Goal: Task Accomplishment & Management: Complete application form

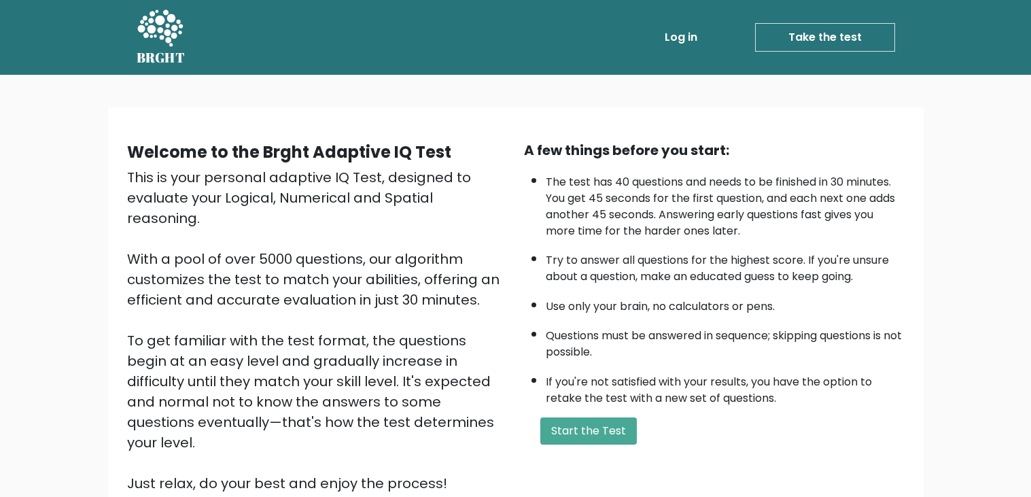
click at [584, 414] on div "A few things before you start: The test has 40 questions and needs to be finish…" at bounding box center [714, 316] width 397 height 353
click at [585, 437] on button "Start the Test" at bounding box center [588, 430] width 96 height 27
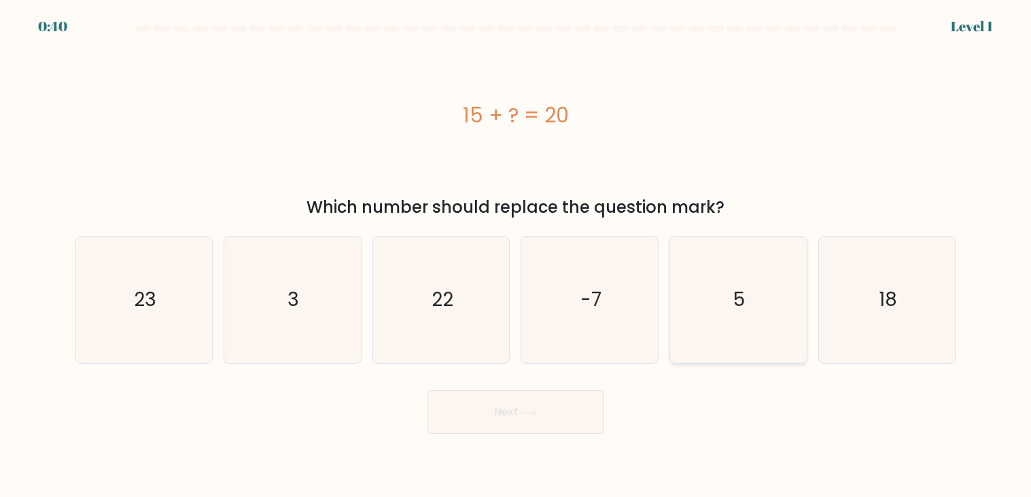
click at [745, 311] on text "5" at bounding box center [740, 300] width 12 height 26
click at [516, 255] on input "e. 5" at bounding box center [516, 252] width 1 height 7
radio input "true"
click at [565, 421] on button "Next" at bounding box center [515, 411] width 177 height 43
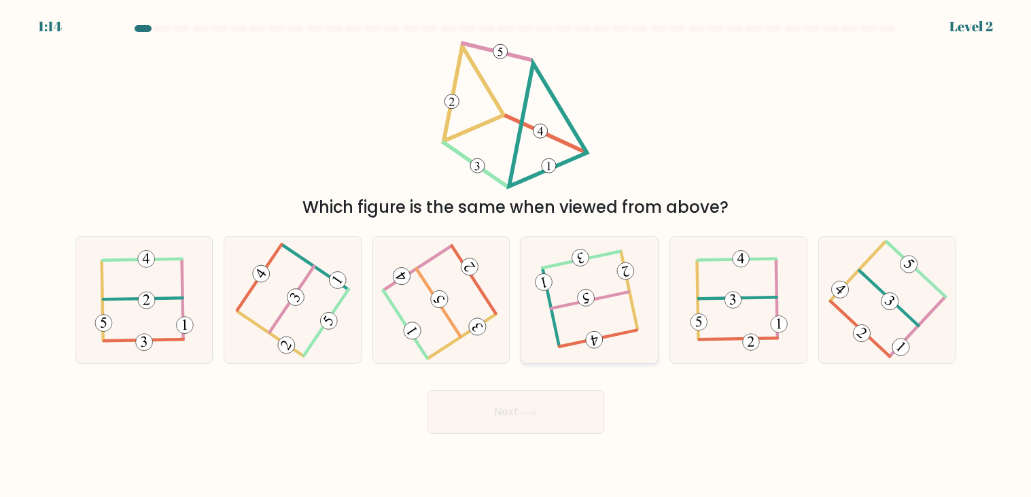
click at [558, 258] on icon at bounding box center [589, 299] width 100 height 101
click at [516, 255] on input "d." at bounding box center [516, 252] width 1 height 7
radio input "true"
click at [551, 449] on body "1:13 Level 2" at bounding box center [515, 248] width 1031 height 497
click at [533, 418] on button "Next" at bounding box center [515, 411] width 177 height 43
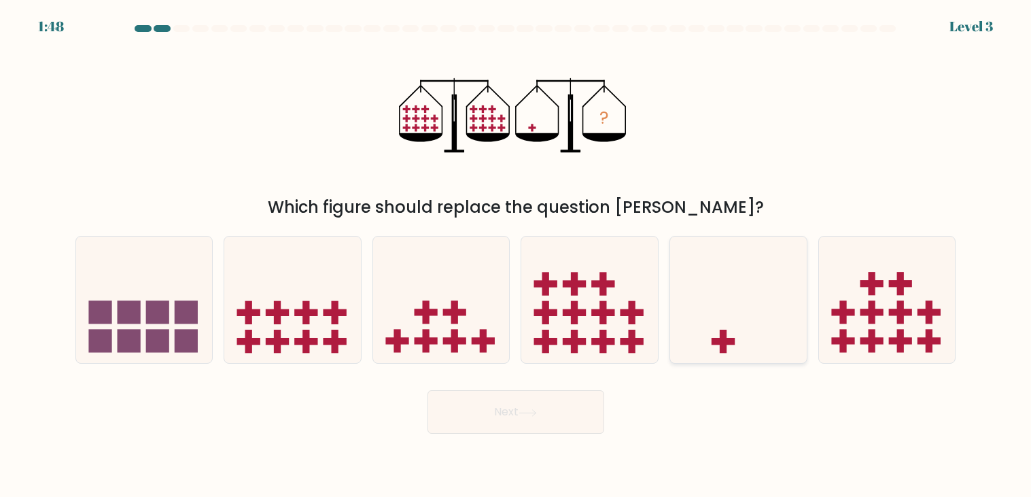
click at [752, 350] on icon at bounding box center [738, 299] width 137 height 113
click at [516, 255] on input "e." at bounding box center [516, 252] width 1 height 7
radio input "true"
click at [531, 425] on button "Next" at bounding box center [515, 411] width 177 height 43
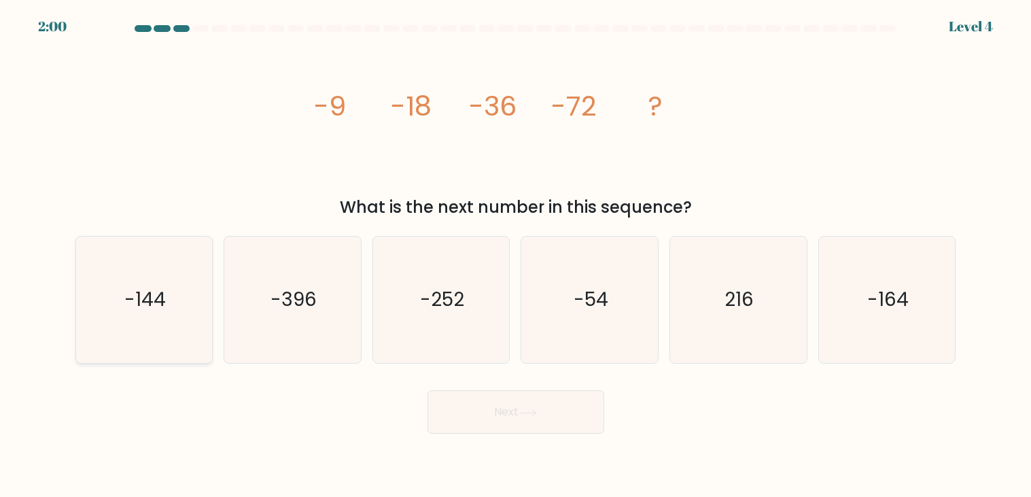
click at [132, 275] on icon "-144" at bounding box center [144, 299] width 126 height 126
click at [516, 255] on input "a. -144" at bounding box center [516, 252] width 1 height 7
radio input "true"
click at [572, 408] on button "Next" at bounding box center [515, 411] width 177 height 43
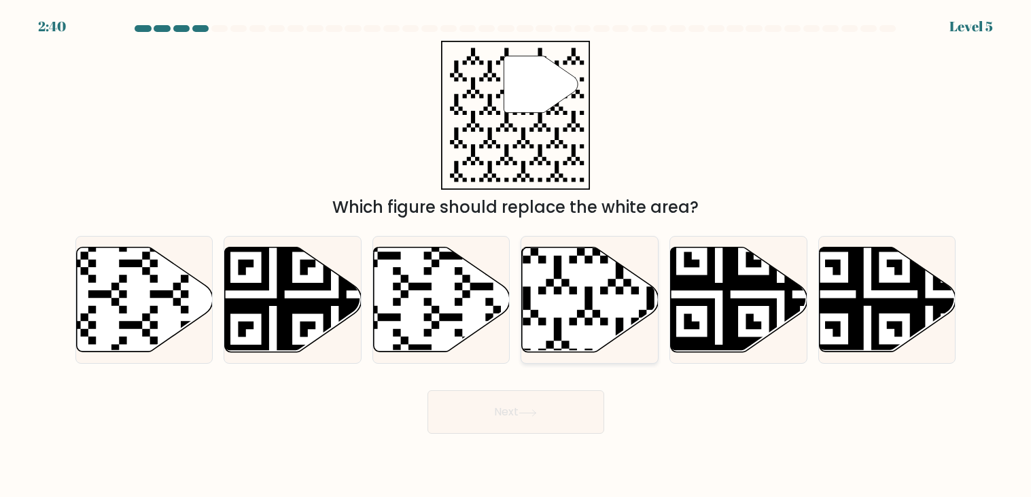
click at [575, 320] on icon at bounding box center [546, 355] width 247 height 247
click at [516, 255] on input "d." at bounding box center [516, 252] width 1 height 7
radio input "true"
click at [575, 418] on button "Next" at bounding box center [515, 411] width 177 height 43
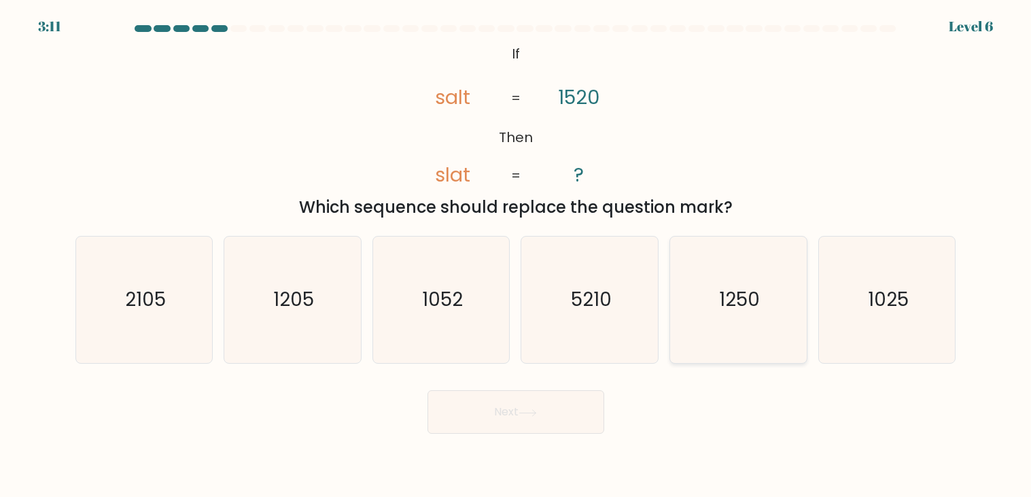
click at [755, 332] on icon "1250" at bounding box center [738, 299] width 126 height 126
click at [516, 255] on input "e. 1250" at bounding box center [516, 252] width 1 height 7
radio input "true"
click at [503, 418] on button "Next" at bounding box center [515, 411] width 177 height 43
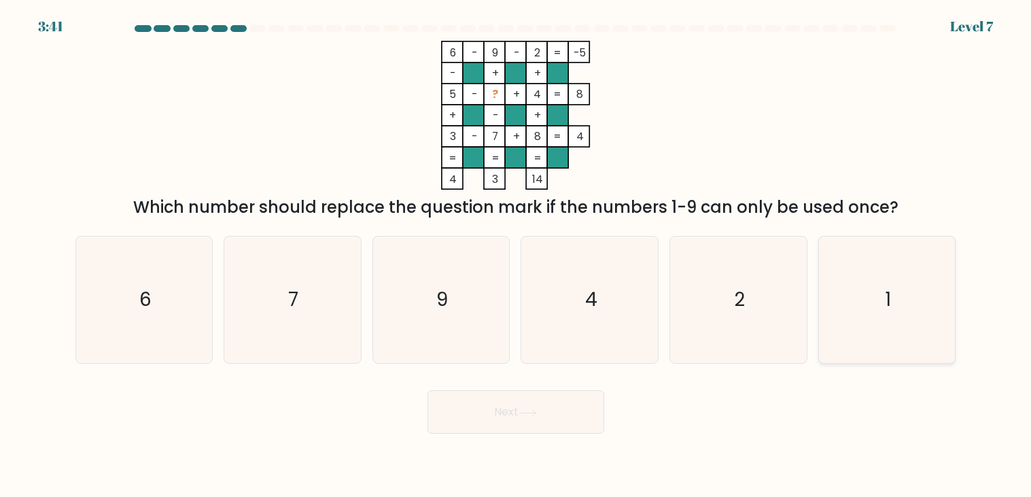
click at [869, 302] on icon "1" at bounding box center [886, 299] width 126 height 126
click at [516, 255] on input "f. 1" at bounding box center [516, 252] width 1 height 7
radio input "true"
click at [552, 424] on button "Next" at bounding box center [515, 411] width 177 height 43
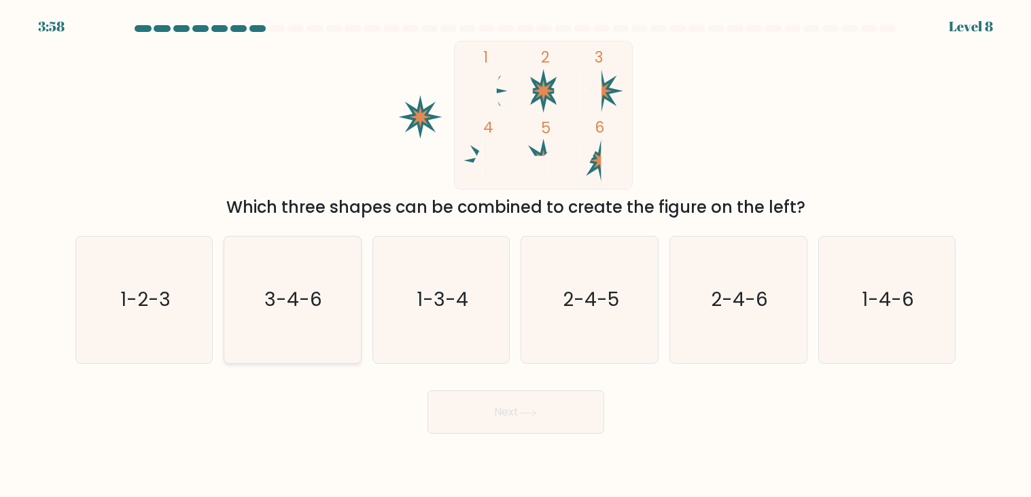
click at [264, 281] on icon "3-4-6" at bounding box center [292, 299] width 126 height 126
click at [516, 255] on input "b. 3-4-6" at bounding box center [516, 252] width 1 height 7
radio input "true"
click at [520, 400] on button "Next" at bounding box center [515, 411] width 177 height 43
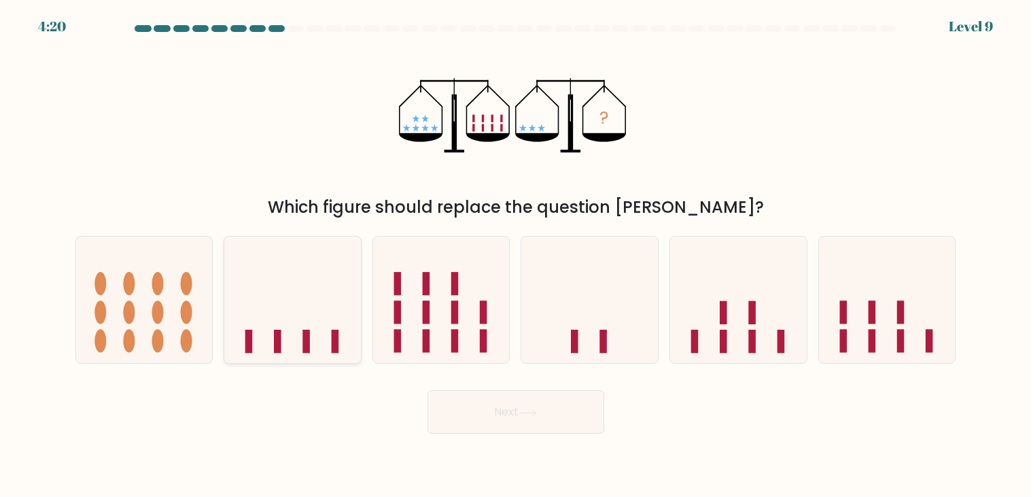
click at [255, 274] on icon at bounding box center [292, 299] width 137 height 113
click at [516, 255] on input "b." at bounding box center [516, 252] width 1 height 7
radio input "true"
click at [567, 435] on body "4:19 Level 9" at bounding box center [515, 248] width 1031 height 497
click at [554, 417] on button "Next" at bounding box center [515, 411] width 177 height 43
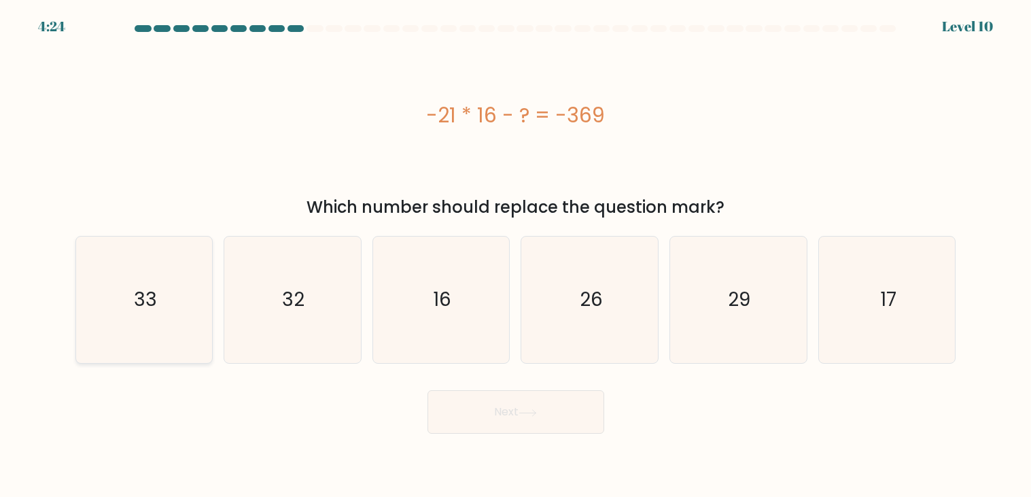
click at [113, 319] on icon "33" at bounding box center [144, 299] width 126 height 126
click at [516, 255] on input "a. 33" at bounding box center [516, 252] width 1 height 7
radio input "true"
click at [522, 396] on button "Next" at bounding box center [515, 411] width 177 height 43
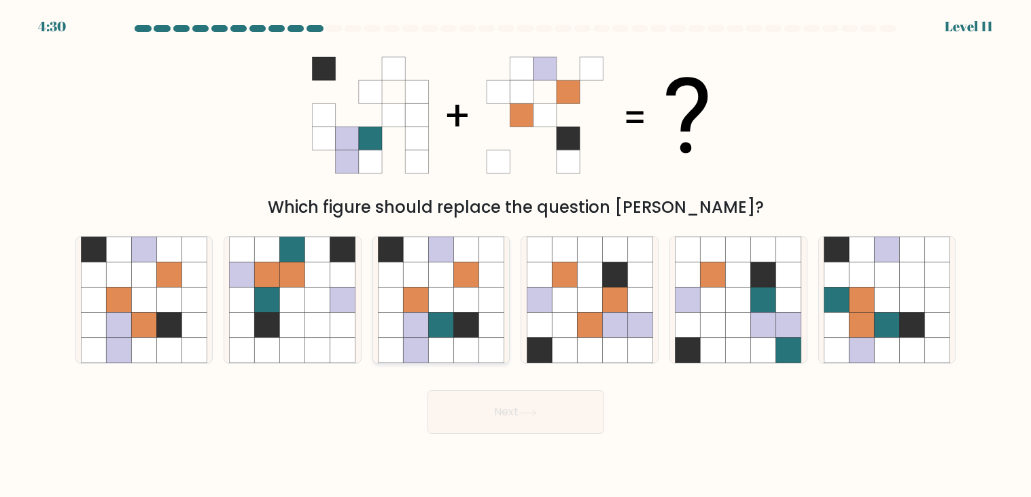
click at [418, 255] on icon at bounding box center [416, 249] width 25 height 25
click at [516, 255] on input "c." at bounding box center [516, 252] width 1 height 7
radio input "true"
click at [520, 421] on button "Next" at bounding box center [515, 411] width 177 height 43
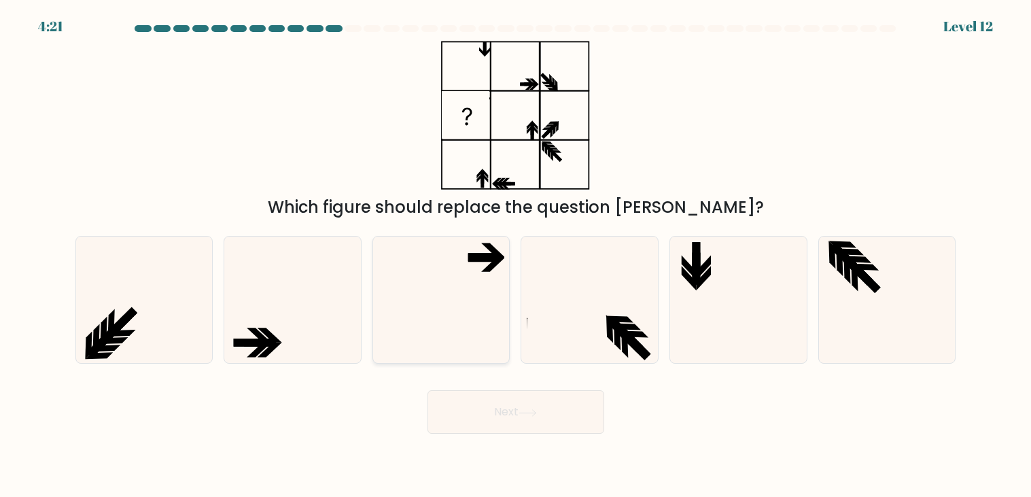
click at [420, 335] on icon at bounding box center [441, 299] width 126 height 126
click at [516, 255] on input "c." at bounding box center [516, 252] width 1 height 7
radio input "true"
click at [494, 401] on button "Next" at bounding box center [515, 411] width 177 height 43
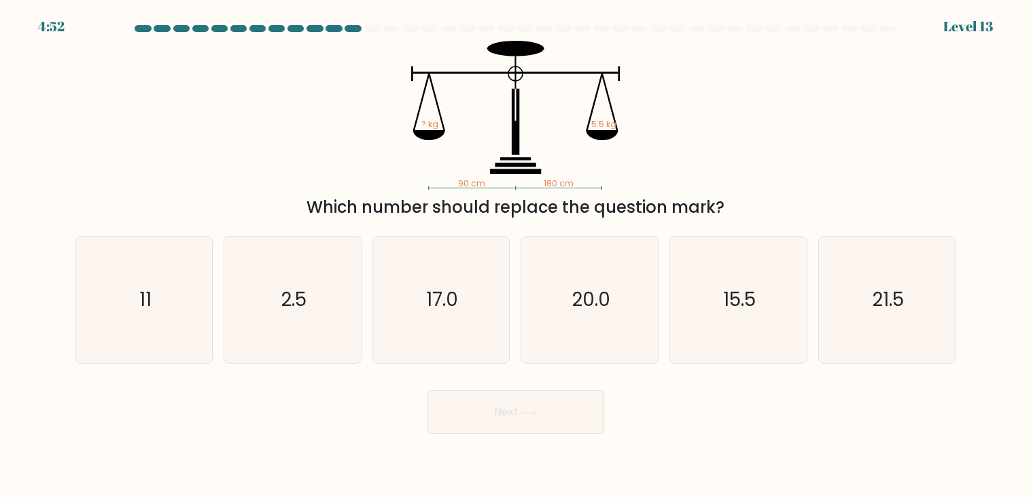
click at [582, 171] on icon "90 cm 180 cm ? kg 5.5 kg" at bounding box center [516, 115] width 408 height 149
click at [260, 296] on icon "2.5" at bounding box center [292, 299] width 126 height 126
click at [516, 255] on input "b. 2.5" at bounding box center [516, 252] width 1 height 7
radio input "true"
click at [476, 418] on button "Next" at bounding box center [515, 411] width 177 height 43
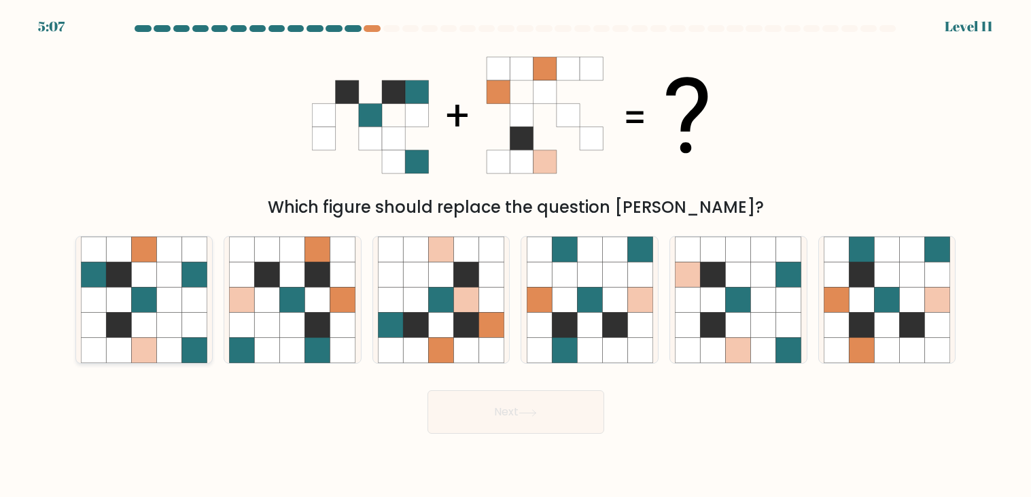
click at [199, 245] on icon at bounding box center [193, 249] width 25 height 25
click at [516, 249] on input "a." at bounding box center [516, 252] width 1 height 7
radio input "true"
click at [517, 414] on button "Next" at bounding box center [515, 411] width 177 height 43
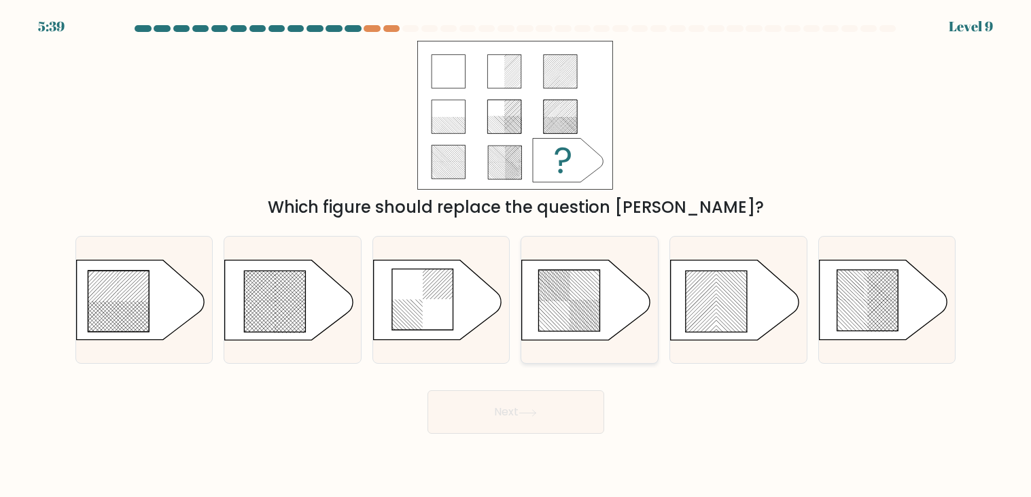
click at [615, 321] on icon at bounding box center [586, 299] width 128 height 79
click at [516, 255] on input "d." at bounding box center [516, 252] width 1 height 7
radio input "true"
click at [448, 314] on icon at bounding box center [422, 299] width 61 height 61
click at [516, 255] on input "c." at bounding box center [516, 252] width 1 height 7
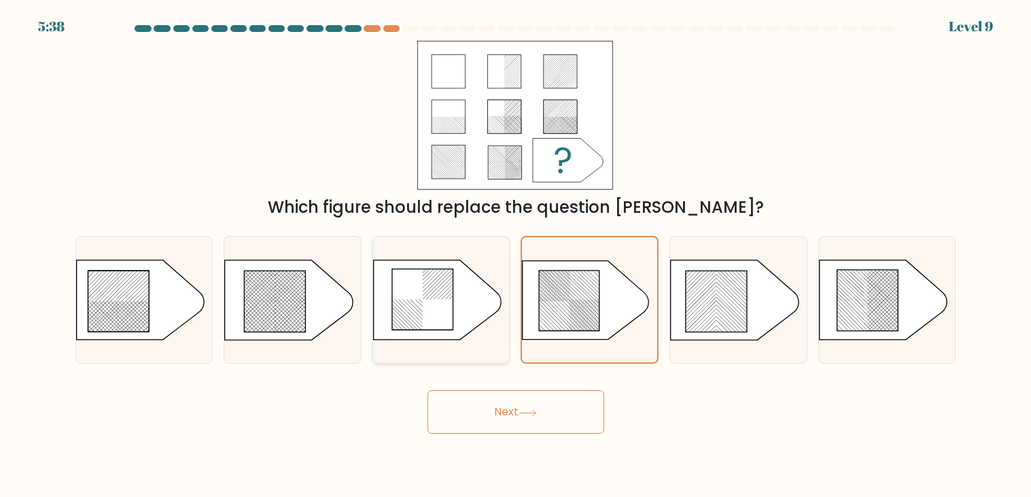
radio input "true"
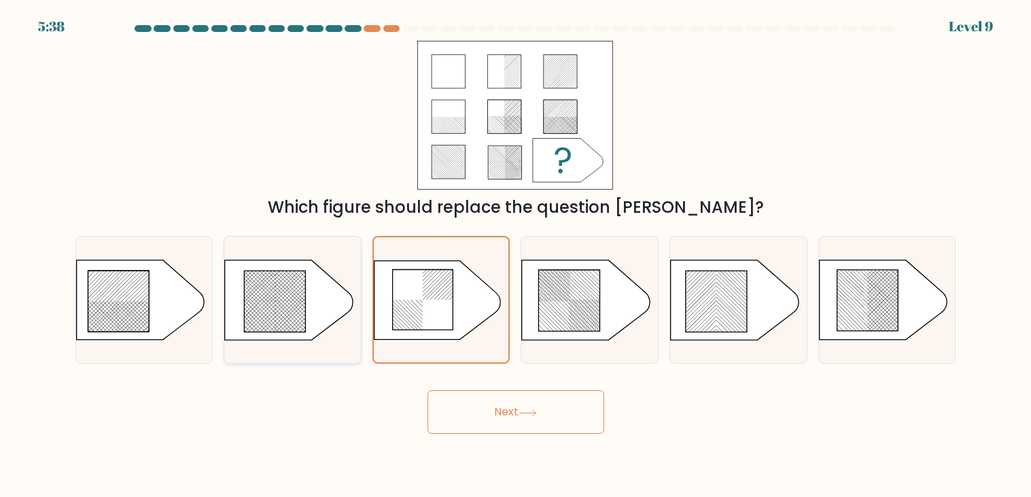
click at [271, 334] on icon at bounding box center [289, 299] width 128 height 79
click at [516, 255] on input "b." at bounding box center [516, 252] width 1 height 7
radio input "true"
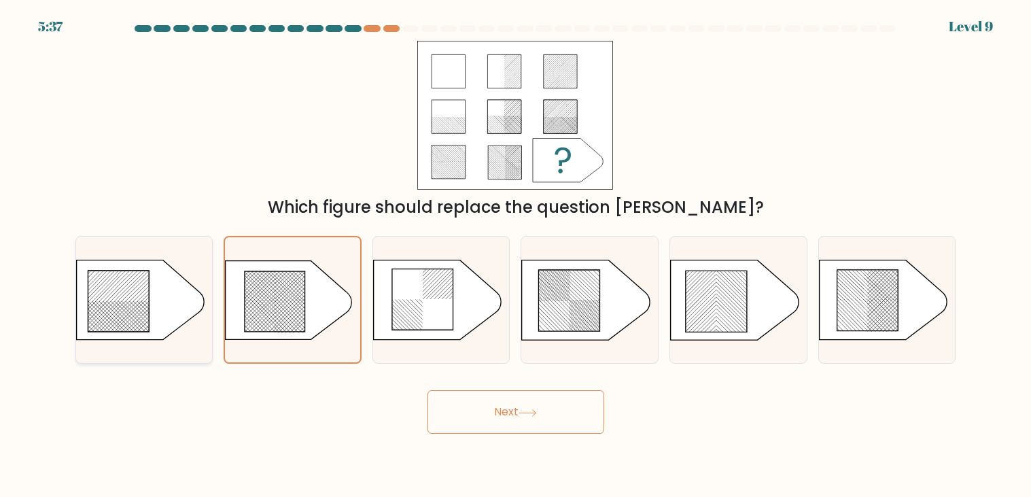
click at [93, 255] on div at bounding box center [144, 300] width 138 height 128
click at [516, 255] on input "a." at bounding box center [516, 252] width 1 height 7
radio input "true"
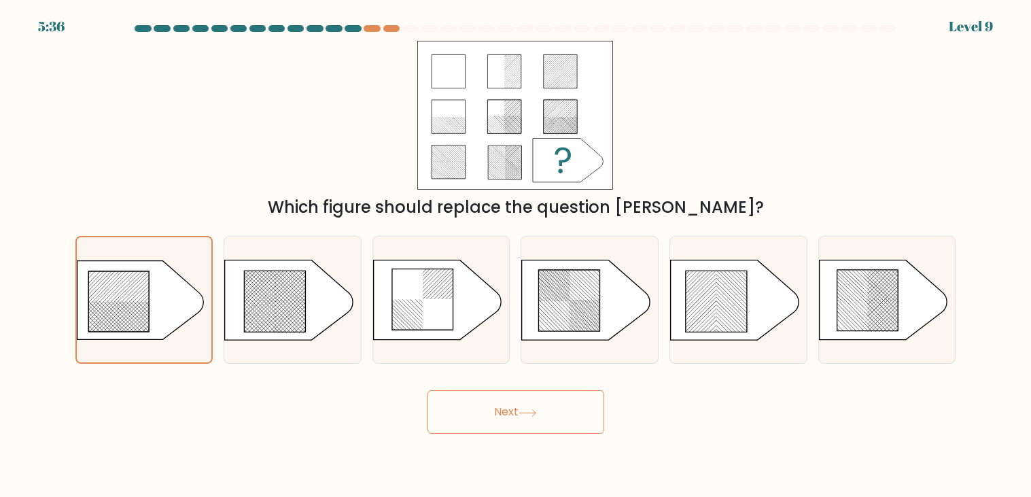
click at [219, 270] on div "b." at bounding box center [292, 300] width 149 height 128
click at [269, 280] on rect at bounding box center [303, 313] width 538 height 523
click at [516, 255] on input "b." at bounding box center [516, 252] width 1 height 7
radio input "true"
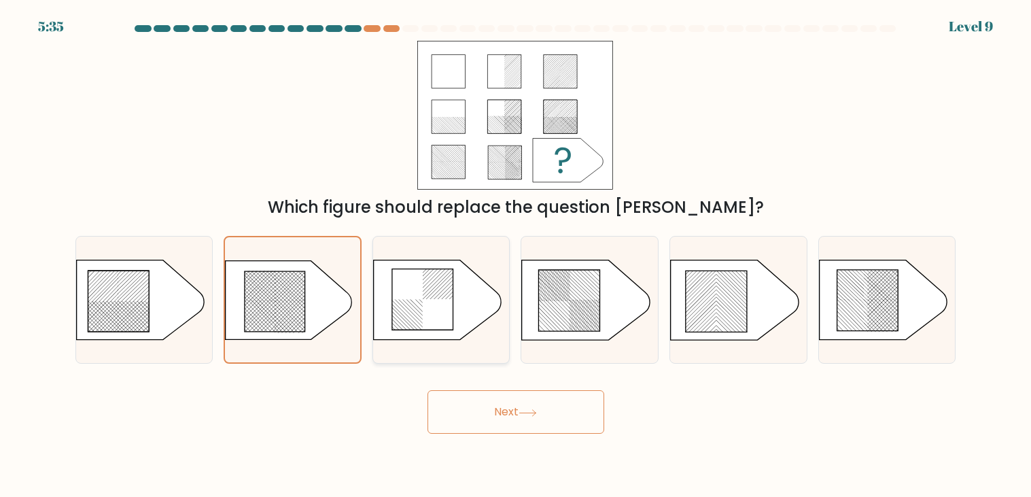
click at [448, 299] on icon at bounding box center [422, 299] width 61 height 61
click at [516, 255] on input "c." at bounding box center [516, 252] width 1 height 7
radio input "true"
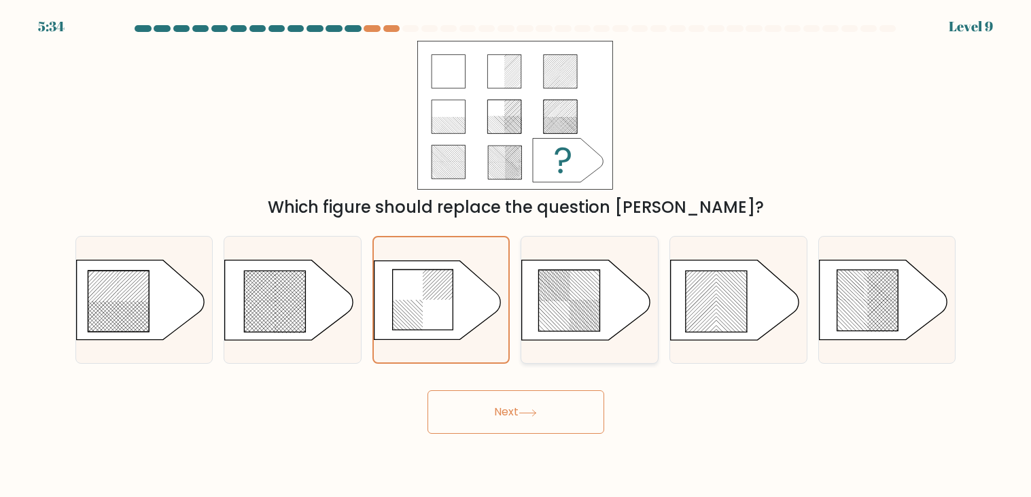
click at [611, 298] on icon at bounding box center [586, 299] width 128 height 79
click at [516, 255] on input "d." at bounding box center [516, 252] width 1 height 7
radio input "true"
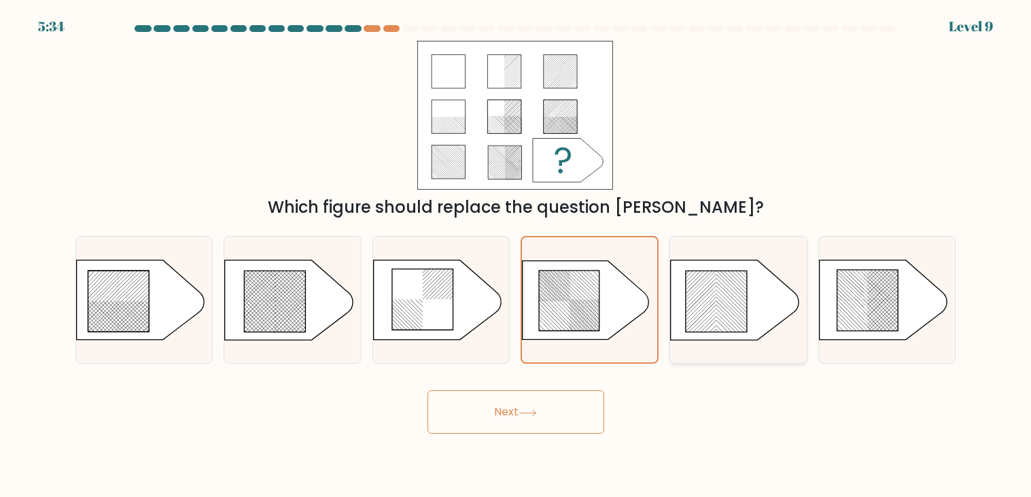
click at [682, 317] on icon at bounding box center [734, 299] width 128 height 79
click at [516, 255] on input "e." at bounding box center [516, 252] width 1 height 7
radio input "true"
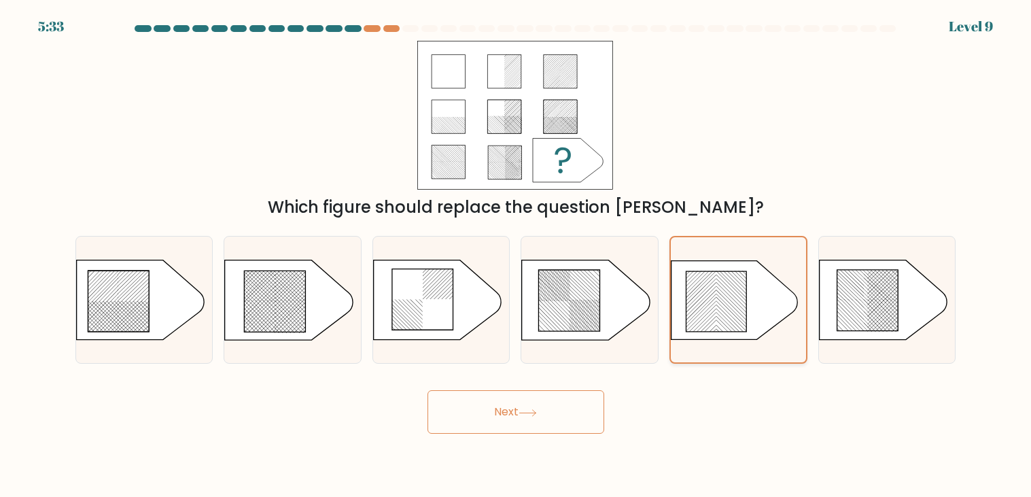
click at [747, 311] on icon at bounding box center [734, 299] width 126 height 79
click at [516, 255] on input "e." at bounding box center [516, 252] width 1 height 7
click at [785, 320] on icon at bounding box center [737, 299] width 135 height 79
click at [516, 255] on input "e." at bounding box center [516, 252] width 1 height 7
click at [866, 351] on div at bounding box center [887, 300] width 138 height 128
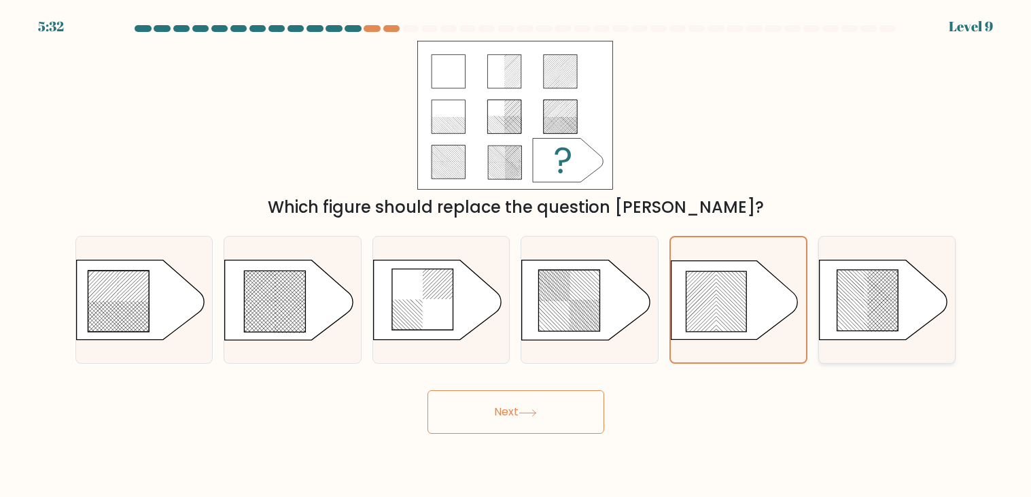
click at [516, 255] on input "f." at bounding box center [516, 252] width 1 height 7
radio input "true"
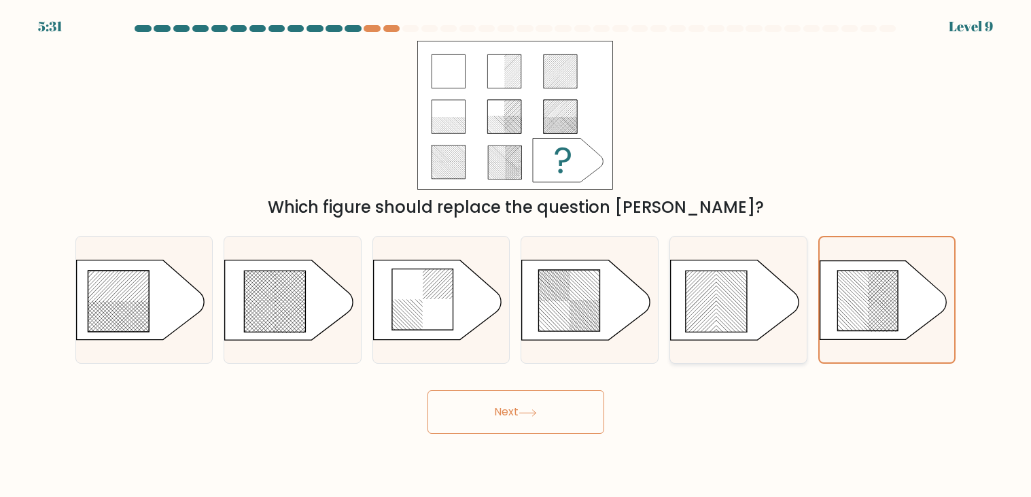
click at [740, 317] on rect at bounding box center [756, 334] width 538 height 538
click at [516, 255] on input "e." at bounding box center [516, 252] width 1 height 7
radio input "true"
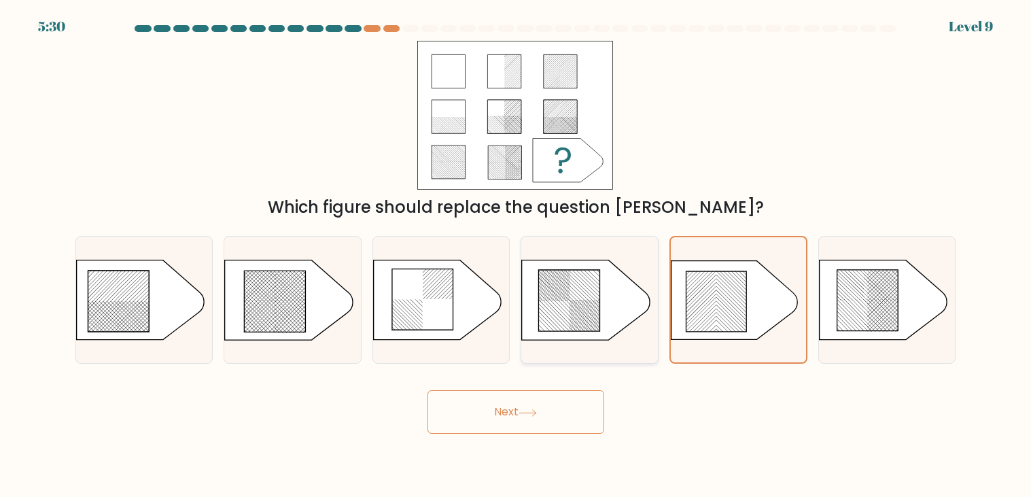
click at [587, 298] on icon at bounding box center [569, 300] width 61 height 61
click at [516, 255] on input "d." at bounding box center [516, 252] width 1 height 7
radio input "true"
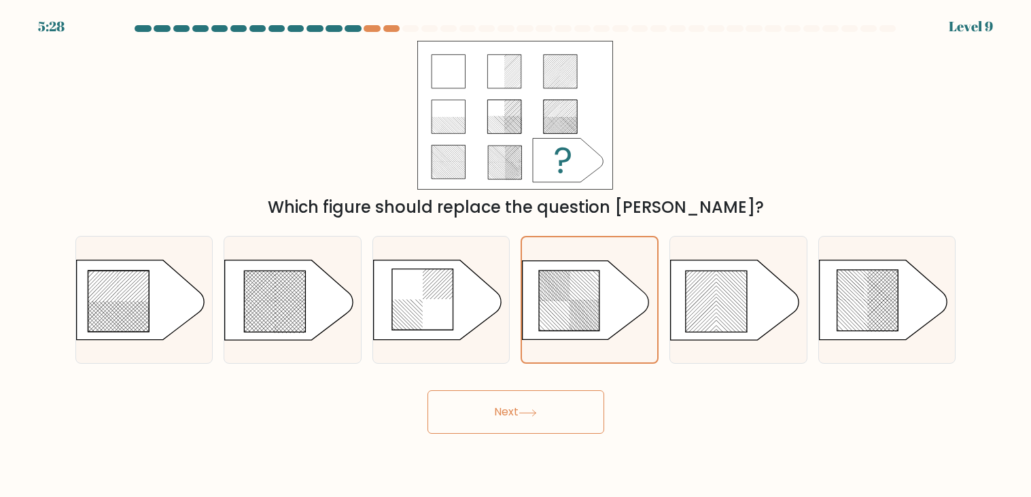
click at [550, 413] on button "Next" at bounding box center [515, 411] width 177 height 43
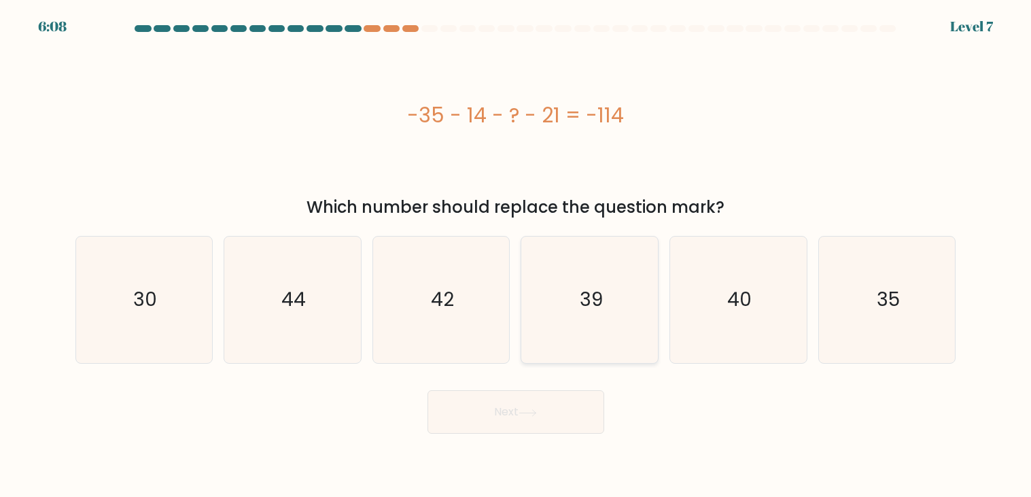
click at [583, 332] on icon "39" at bounding box center [589, 299] width 126 height 126
click at [516, 255] on input "d. 39" at bounding box center [516, 252] width 1 height 7
radio input "true"
click at [537, 427] on button "Next" at bounding box center [515, 411] width 177 height 43
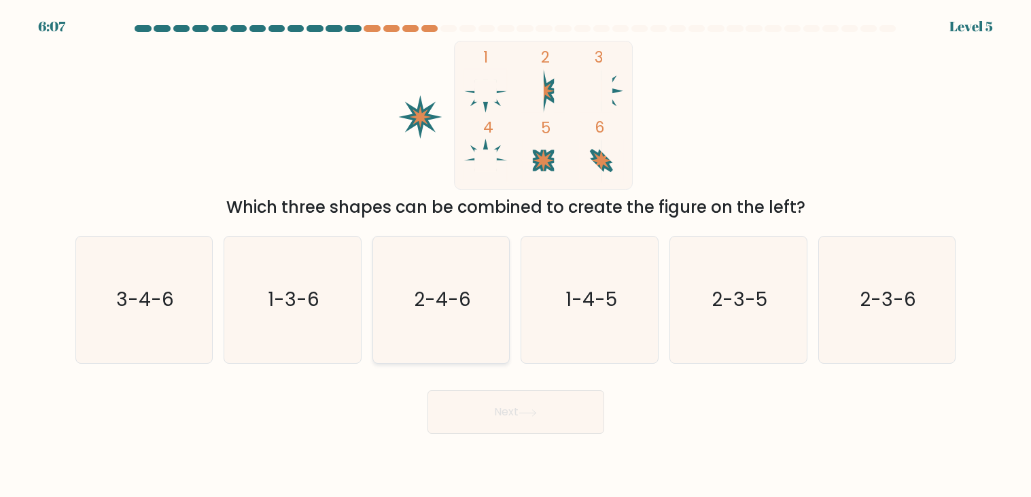
click at [432, 319] on icon "2-4-6" at bounding box center [441, 299] width 126 height 126
click at [516, 255] on input "c. 2-4-6" at bounding box center [516, 252] width 1 height 7
radio input "true"
click at [488, 412] on button "Next" at bounding box center [515, 411] width 177 height 43
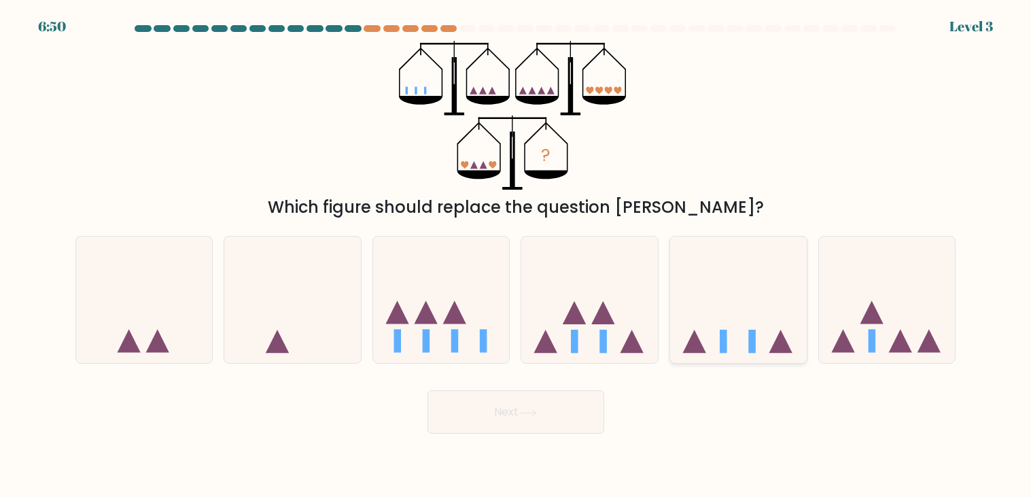
click at [758, 306] on icon at bounding box center [738, 299] width 137 height 113
click at [516, 255] on input "e." at bounding box center [516, 252] width 1 height 7
radio input "true"
click at [528, 409] on icon at bounding box center [527, 412] width 18 height 7
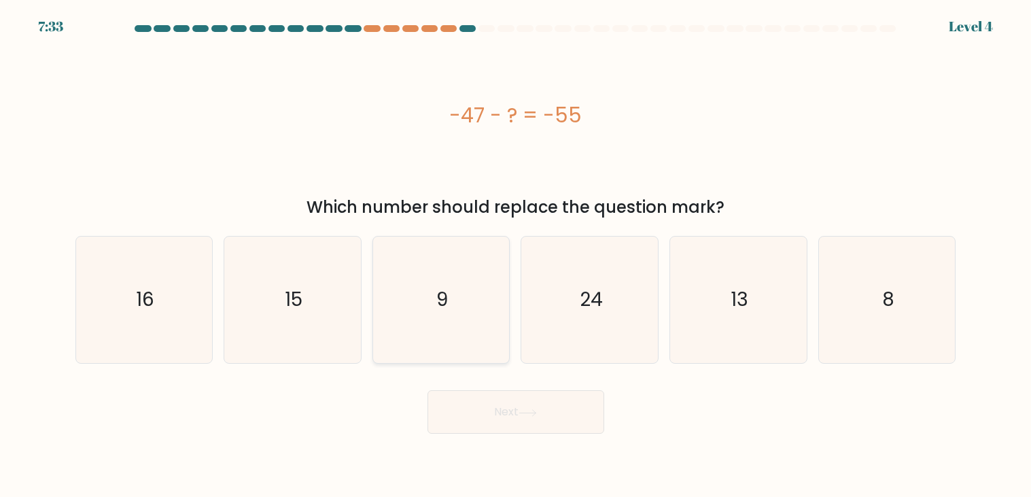
click at [432, 332] on icon "9" at bounding box center [441, 299] width 126 height 126
click at [516, 255] on input "c. 9" at bounding box center [516, 252] width 1 height 7
radio input "true"
click at [511, 442] on body "8:17 Level 4 a." at bounding box center [515, 248] width 1031 height 497
click at [501, 401] on button "Next" at bounding box center [515, 411] width 177 height 43
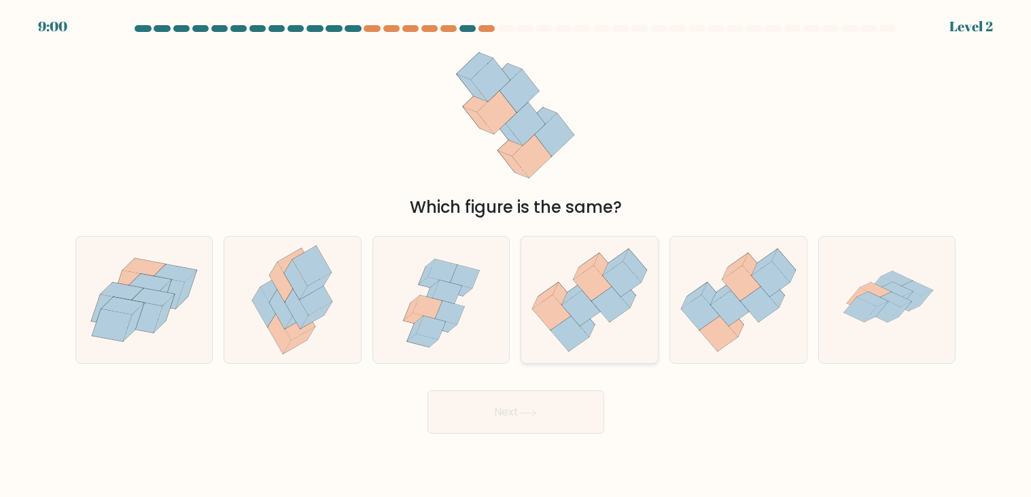
click at [620, 257] on icon at bounding box center [616, 262] width 26 height 26
click at [516, 255] on input "d." at bounding box center [516, 252] width 1 height 7
radio input "true"
click at [548, 423] on button "Next" at bounding box center [515, 411] width 177 height 43
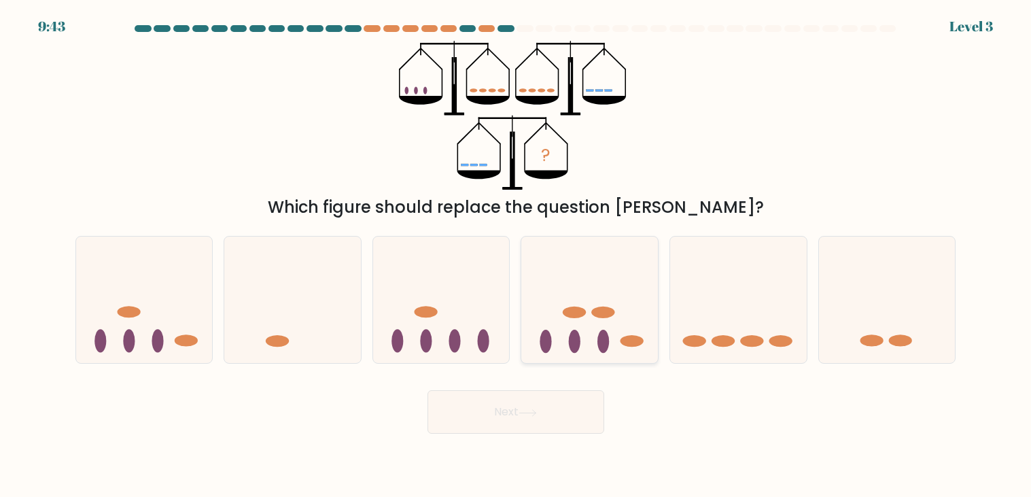
click at [527, 336] on icon at bounding box center [589, 299] width 137 height 113
click at [516, 255] on input "d." at bounding box center [516, 252] width 1 height 7
radio input "true"
click at [524, 401] on button "Next" at bounding box center [515, 411] width 177 height 43
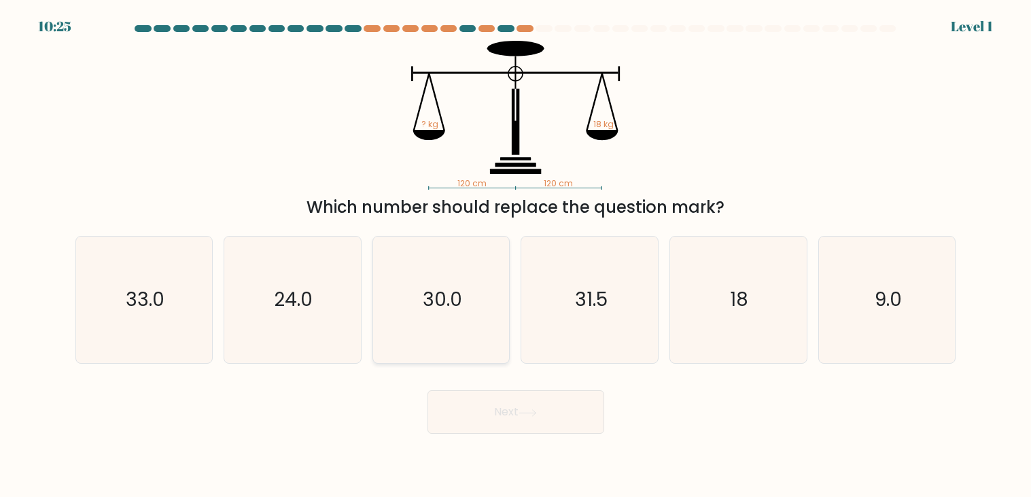
click at [423, 267] on icon "30.0" at bounding box center [441, 299] width 126 height 126
click at [516, 255] on input "c. 30.0" at bounding box center [516, 252] width 1 height 7
radio input "true"
click at [521, 416] on button "Next" at bounding box center [515, 411] width 177 height 43
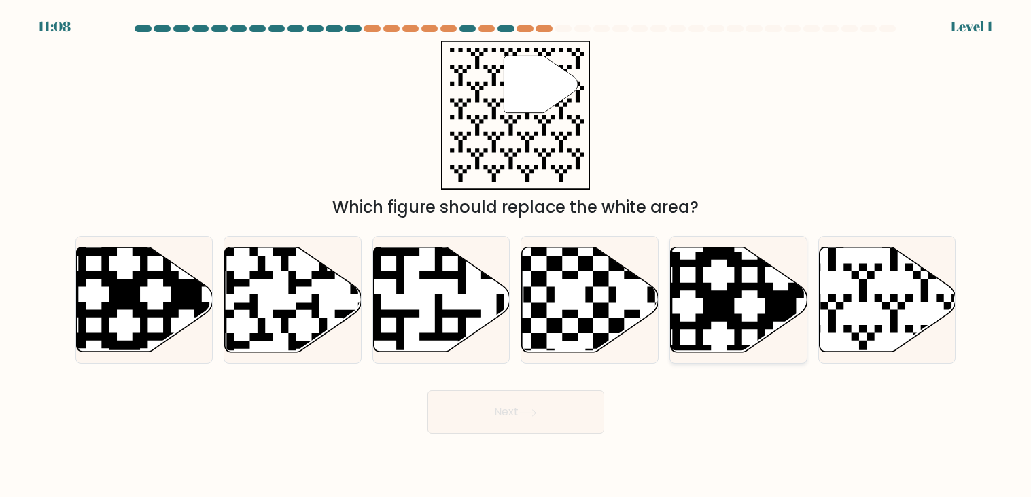
click at [709, 329] on icon at bounding box center [738, 299] width 137 height 105
click at [516, 255] on input "e." at bounding box center [516, 252] width 1 height 7
radio input "true"
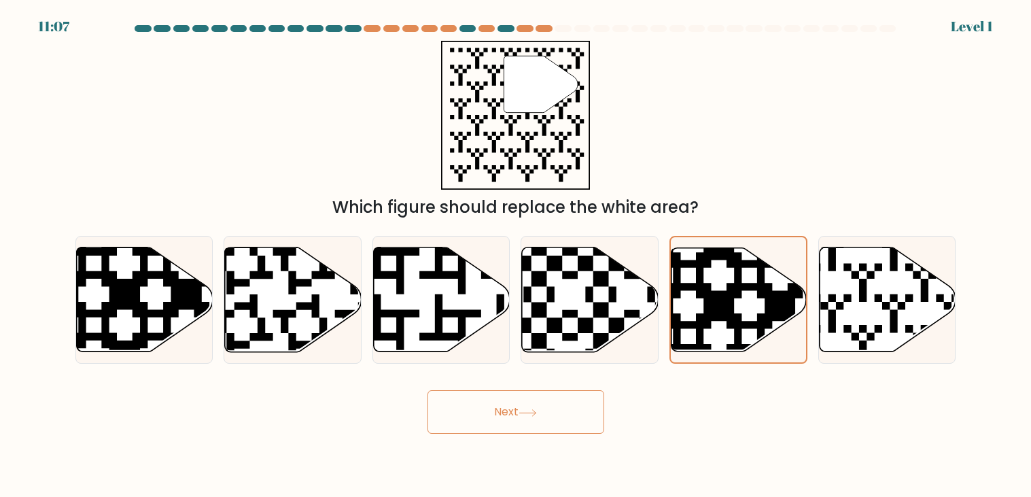
click at [579, 397] on button "Next" at bounding box center [515, 411] width 177 height 43
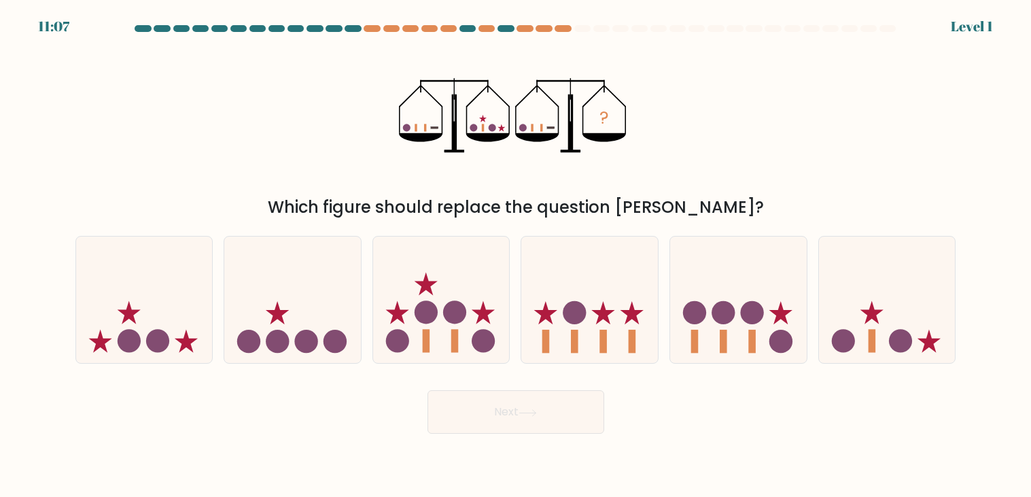
drag, startPoint x: 579, startPoint y: 397, endPoint x: 966, endPoint y: 324, distance: 393.3
click at [569, 305] on circle at bounding box center [573, 312] width 23 height 23
click at [516, 255] on input "d." at bounding box center [516, 252] width 1 height 7
radio input "true"
click at [515, 440] on body "11:50 Level 1" at bounding box center [515, 248] width 1031 height 497
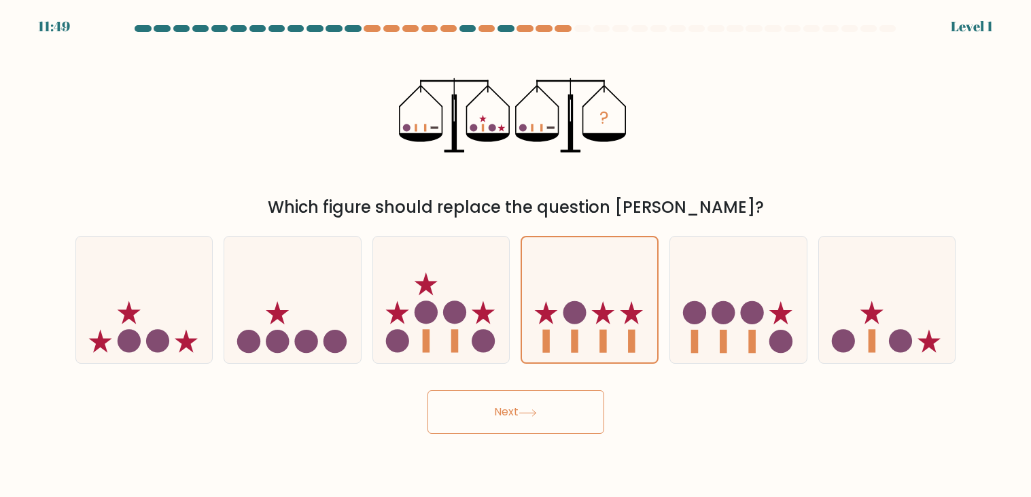
click at [516, 432] on button "Next" at bounding box center [515, 411] width 177 height 43
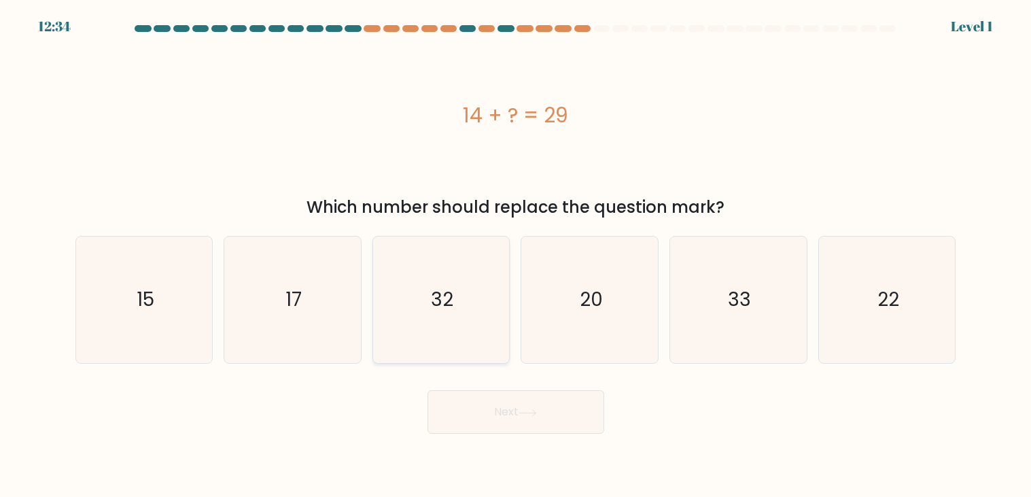
click at [440, 327] on icon "32" at bounding box center [441, 299] width 126 height 126
click at [516, 255] on input "c. 32" at bounding box center [516, 252] width 1 height 7
radio input "true"
click at [513, 427] on button "Next" at bounding box center [515, 411] width 177 height 43
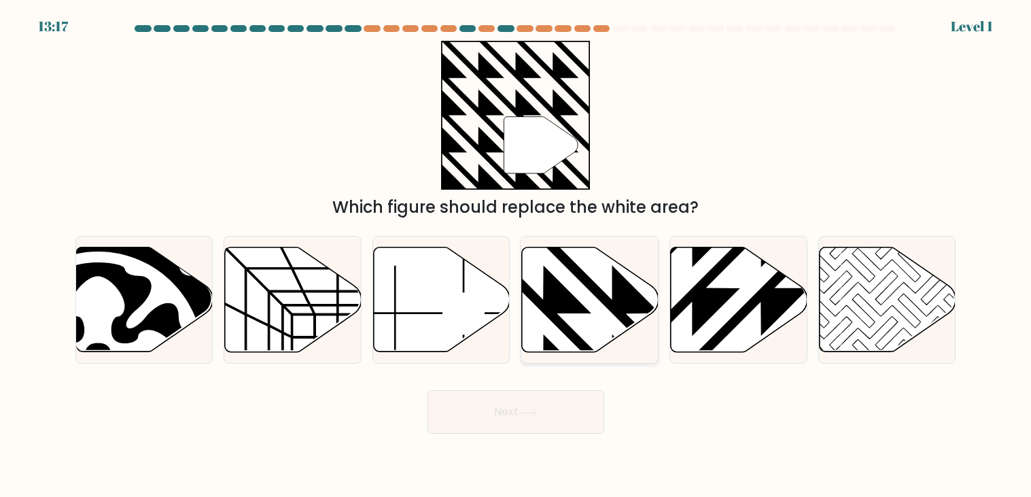
click at [580, 281] on icon at bounding box center [590, 299] width 137 height 105
click at [516, 255] on input "d." at bounding box center [516, 252] width 1 height 7
radio input "true"
click at [558, 416] on button "Next" at bounding box center [515, 411] width 177 height 43
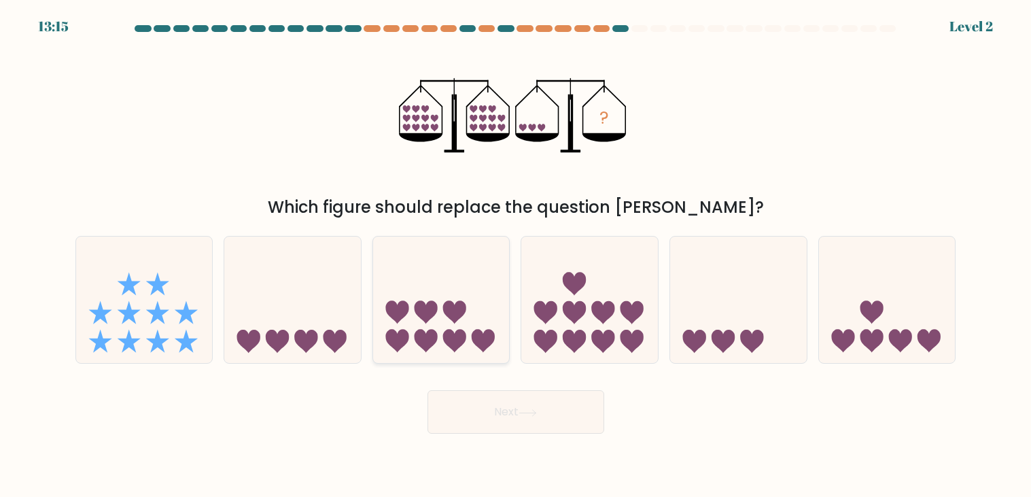
click at [490, 311] on icon at bounding box center [441, 299] width 137 height 113
click at [516, 255] on input "c." at bounding box center [516, 252] width 1 height 7
radio input "true"
click at [550, 422] on button "Next" at bounding box center [515, 411] width 177 height 43
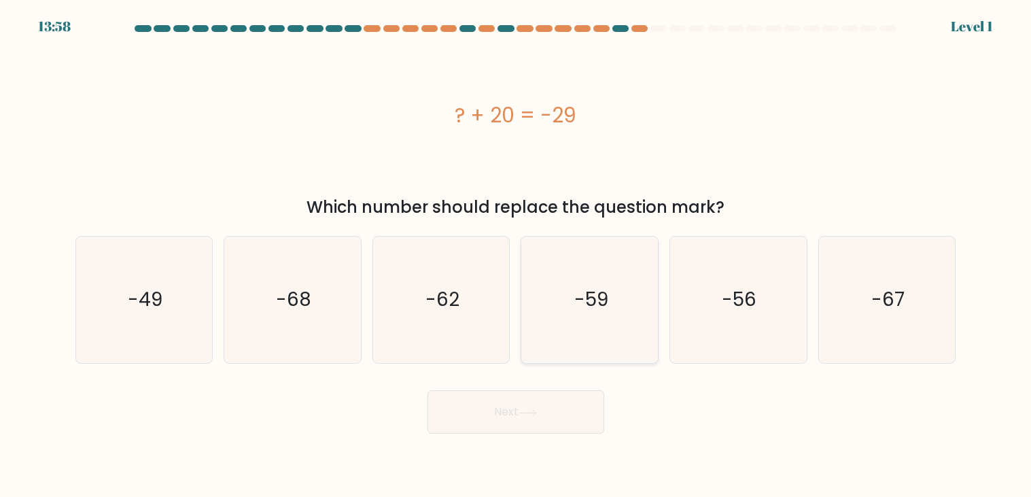
click at [565, 331] on icon "-59" at bounding box center [589, 299] width 126 height 126
click at [516, 255] on input "d. -59" at bounding box center [516, 252] width 1 height 7
radio input "true"
click at [558, 394] on button "Next" at bounding box center [515, 411] width 177 height 43
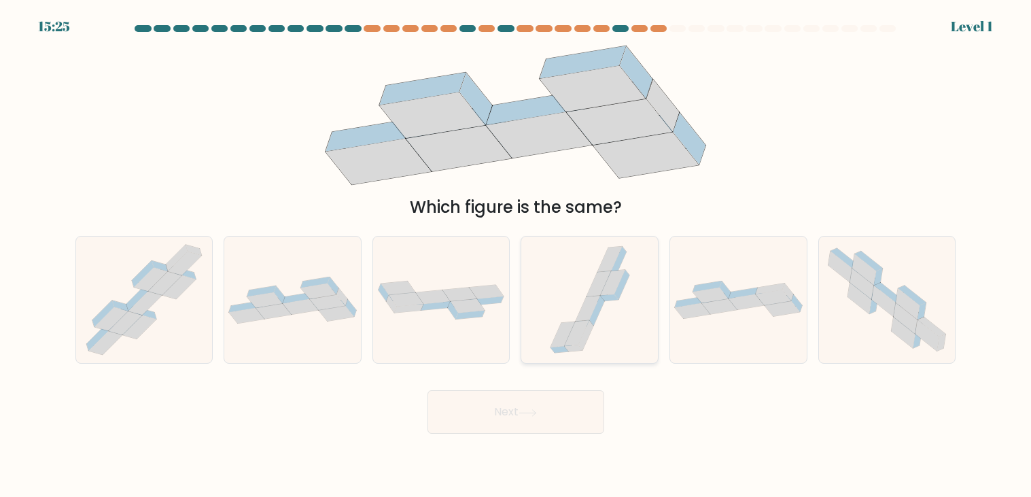
click at [570, 311] on icon at bounding box center [590, 299] width 94 height 126
click at [516, 255] on input "d." at bounding box center [516, 252] width 1 height 7
radio input "true"
click at [554, 418] on button "Next" at bounding box center [515, 411] width 177 height 43
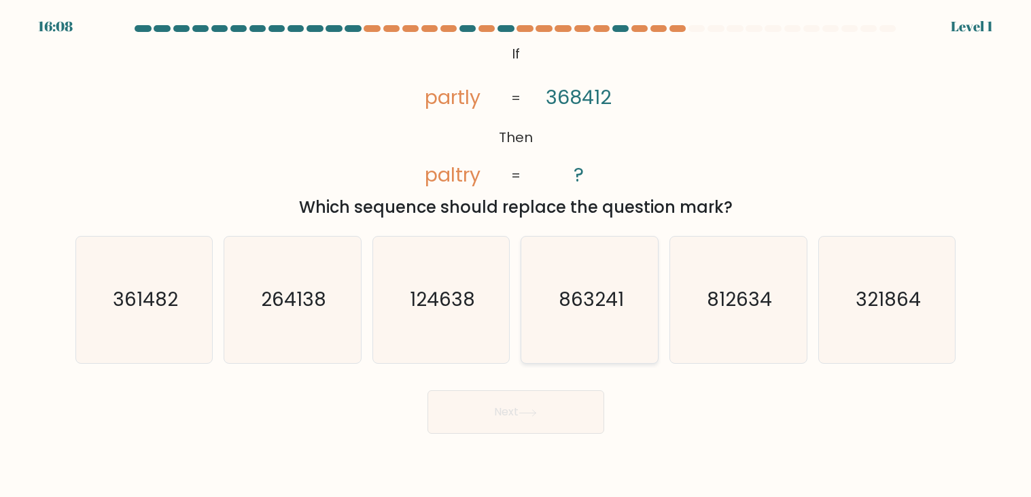
click at [613, 310] on text "863241" at bounding box center [590, 300] width 65 height 26
click at [516, 255] on input "d. 863241" at bounding box center [516, 252] width 1 height 7
radio input "true"
click at [560, 387] on div "Next" at bounding box center [515, 407] width 897 height 54
click at [561, 404] on button "Next" at bounding box center [515, 411] width 177 height 43
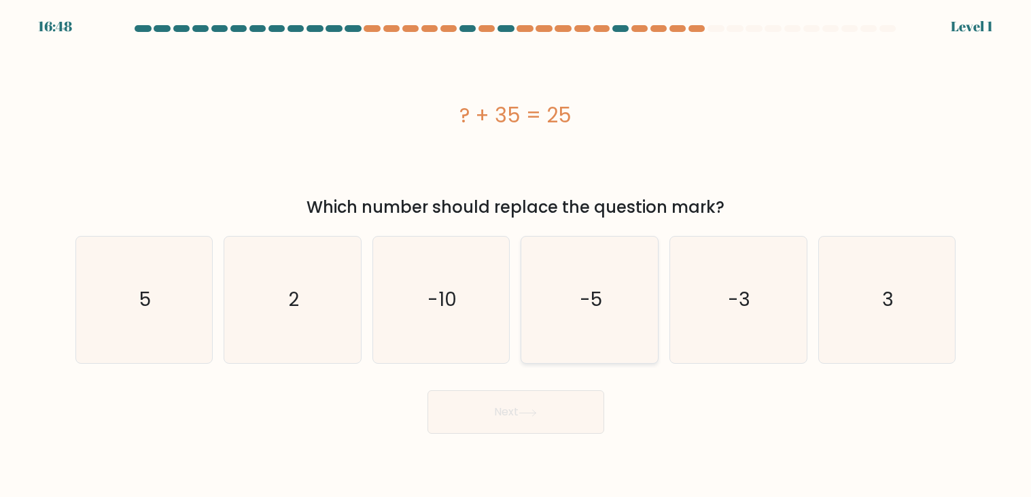
click at [596, 347] on icon "-5" at bounding box center [589, 299] width 126 height 126
click at [516, 255] on input "d. -5" at bounding box center [516, 252] width 1 height 7
radio input "true"
click at [562, 409] on button "Next" at bounding box center [515, 411] width 177 height 43
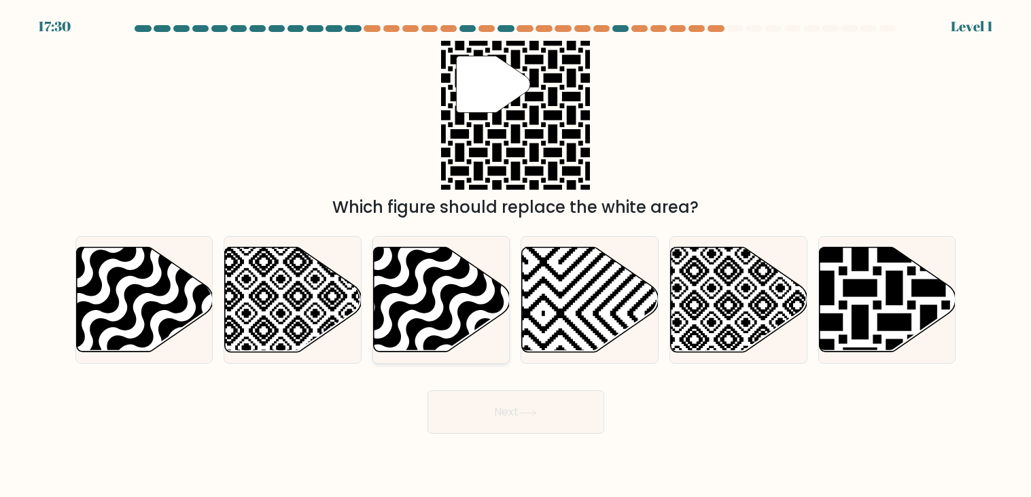
click at [483, 338] on icon at bounding box center [482, 356] width 275 height 275
click at [516, 255] on input "c." at bounding box center [516, 252] width 1 height 7
radio input "true"
click at [525, 425] on button "Next" at bounding box center [515, 411] width 177 height 43
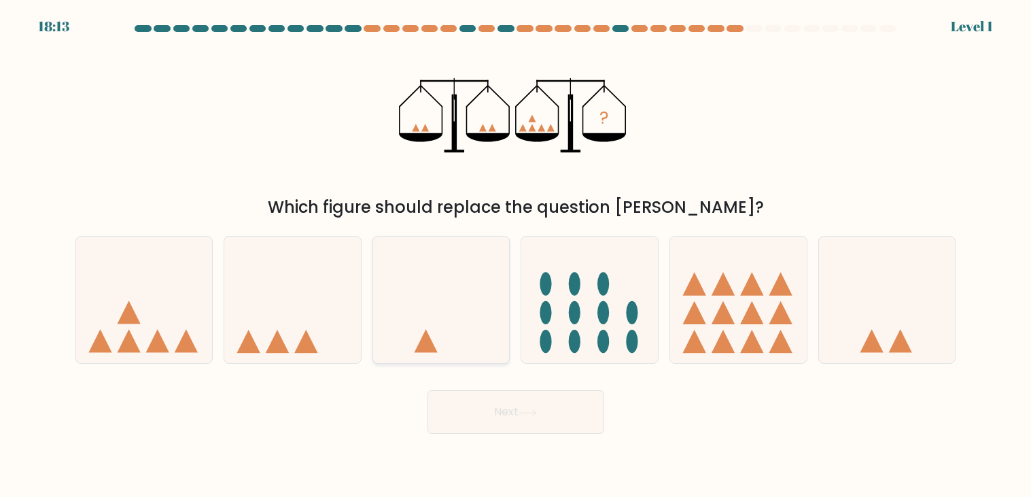
click at [477, 285] on icon at bounding box center [441, 299] width 137 height 113
click at [516, 255] on input "c." at bounding box center [516, 252] width 1 height 7
radio input "true"
click at [522, 412] on icon at bounding box center [527, 412] width 18 height 7
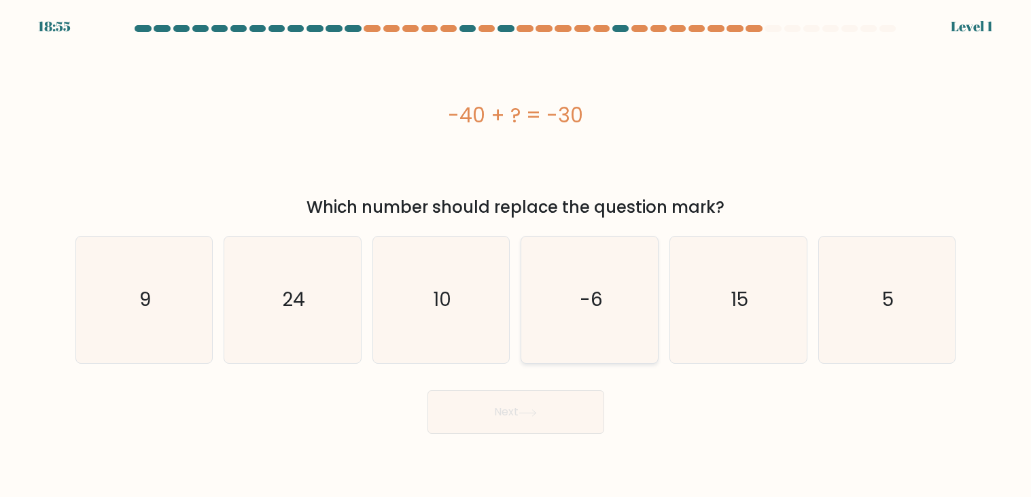
click at [543, 262] on icon "-6" at bounding box center [589, 299] width 126 height 126
click at [516, 255] on input "d. -6" at bounding box center [516, 252] width 1 height 7
radio input "true"
click at [560, 420] on button "Next" at bounding box center [515, 411] width 177 height 43
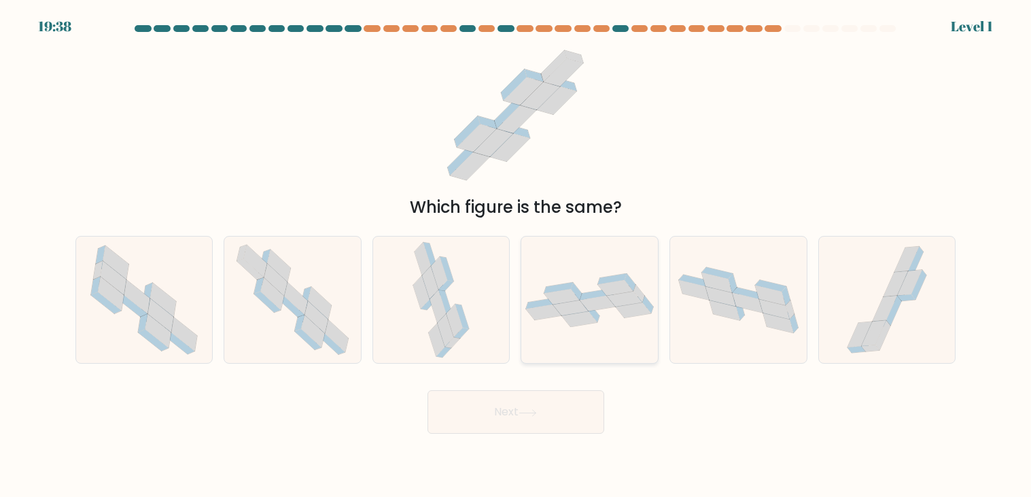
click at [559, 314] on icon at bounding box center [543, 312] width 35 height 16
click at [516, 255] on input "d." at bounding box center [516, 252] width 1 height 7
radio input "true"
click at [548, 395] on button "Next" at bounding box center [515, 411] width 177 height 43
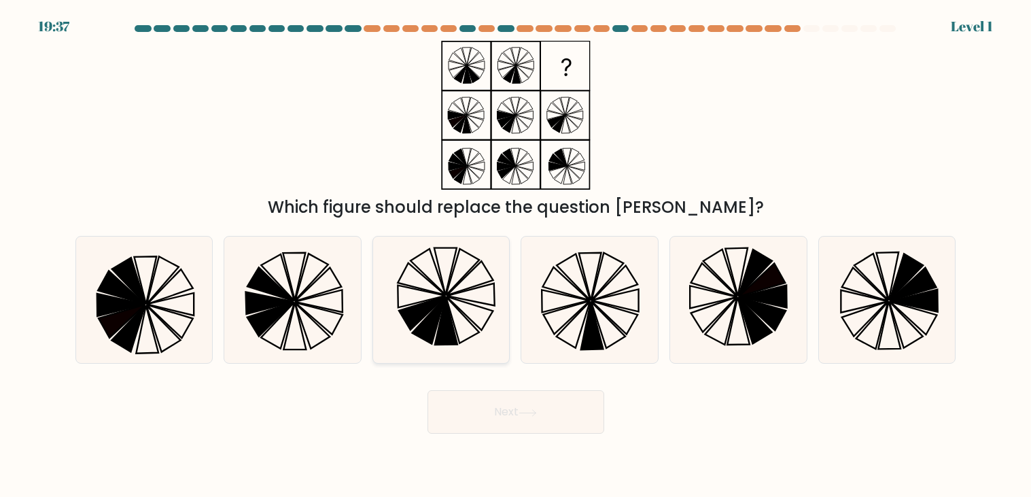
click at [461, 302] on icon at bounding box center [441, 299] width 126 height 126
click at [516, 255] on input "c." at bounding box center [516, 252] width 1 height 7
radio input "true"
click at [516, 406] on button "Next" at bounding box center [515, 411] width 177 height 43
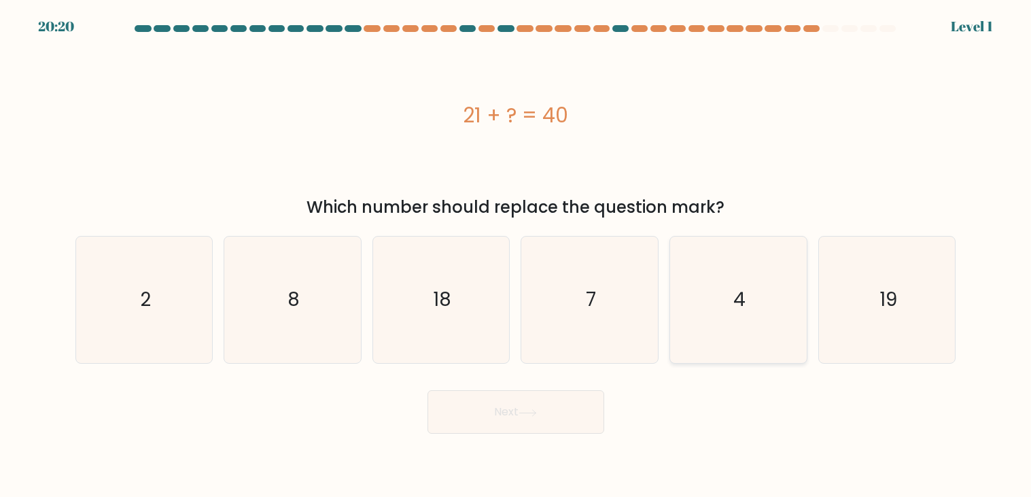
click at [769, 274] on icon "4" at bounding box center [738, 299] width 126 height 126
click at [516, 255] on input "e. 4" at bounding box center [516, 252] width 1 height 7
radio input "true"
click at [544, 404] on button "Next" at bounding box center [515, 411] width 177 height 43
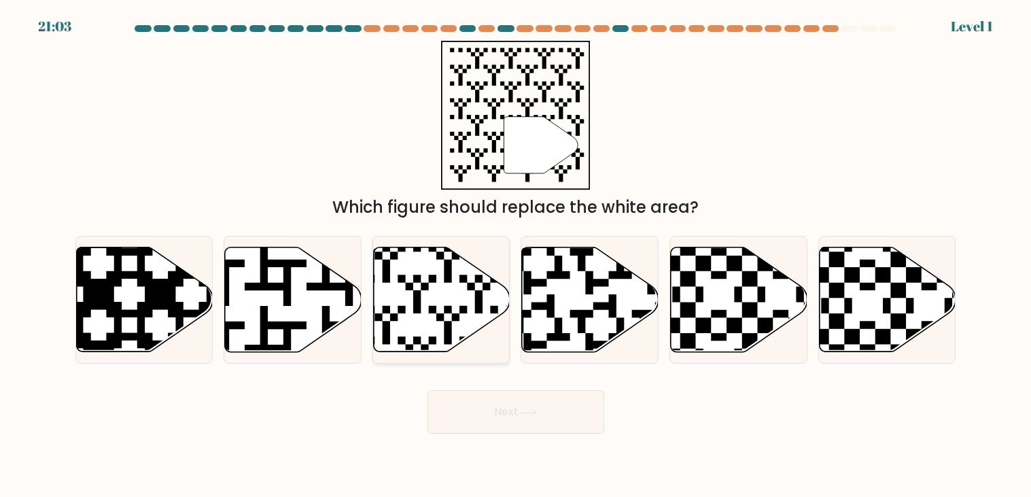
click at [473, 327] on icon at bounding box center [442, 299] width 137 height 105
click at [516, 255] on input "c." at bounding box center [516, 252] width 1 height 7
radio input "true"
click at [505, 432] on button "Next" at bounding box center [515, 411] width 177 height 43
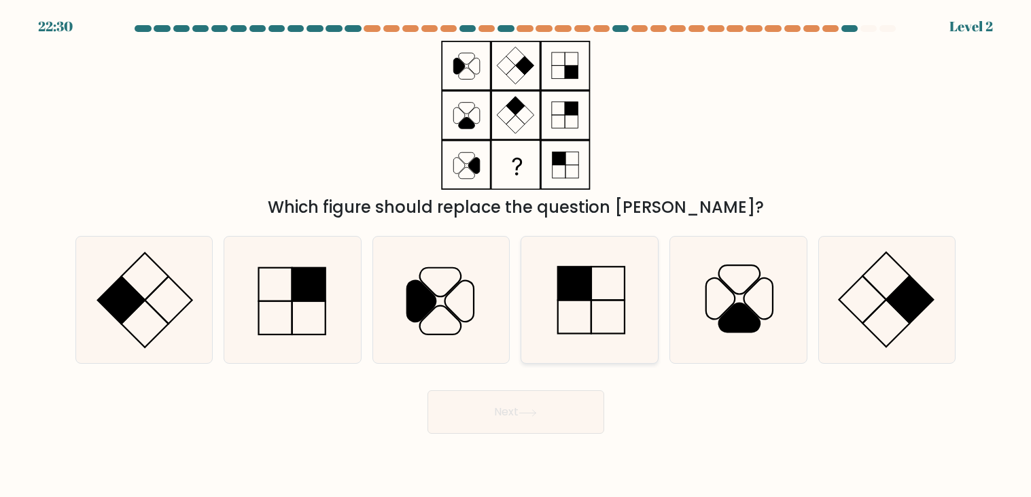
click at [545, 334] on icon at bounding box center [589, 299] width 126 height 126
click at [516, 255] on input "d." at bounding box center [516, 252] width 1 height 7
radio input "true"
click at [539, 452] on body "22:29 Level 2" at bounding box center [515, 248] width 1031 height 497
click at [537, 420] on button "Next" at bounding box center [515, 411] width 177 height 43
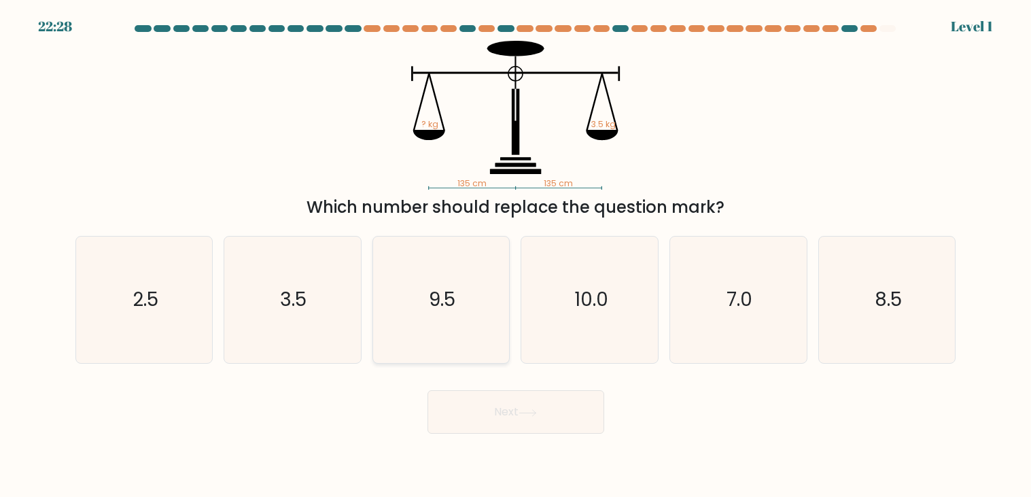
click at [469, 338] on icon "9.5" at bounding box center [441, 299] width 126 height 126
click at [516, 255] on input "c. 9.5" at bounding box center [516, 252] width 1 height 7
radio input "true"
click at [493, 422] on button "Next" at bounding box center [515, 411] width 177 height 43
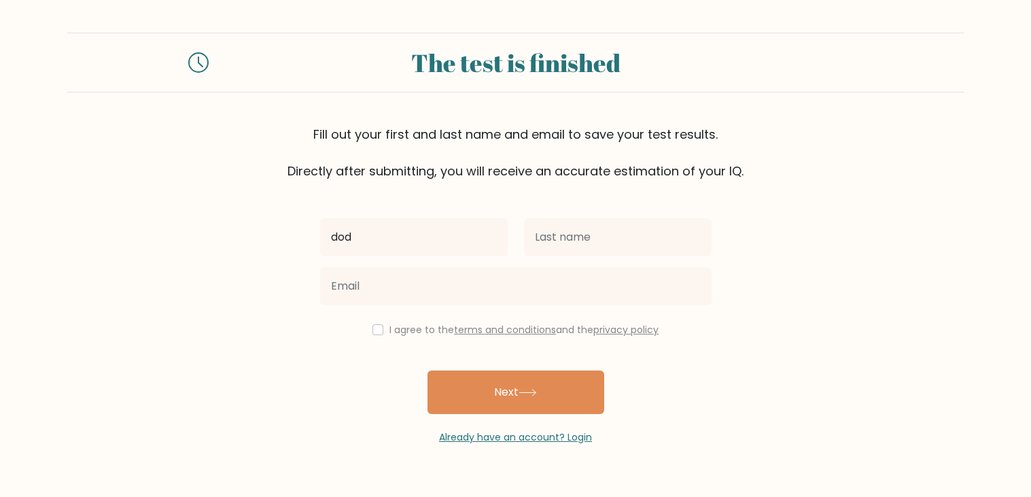
type input "dod"
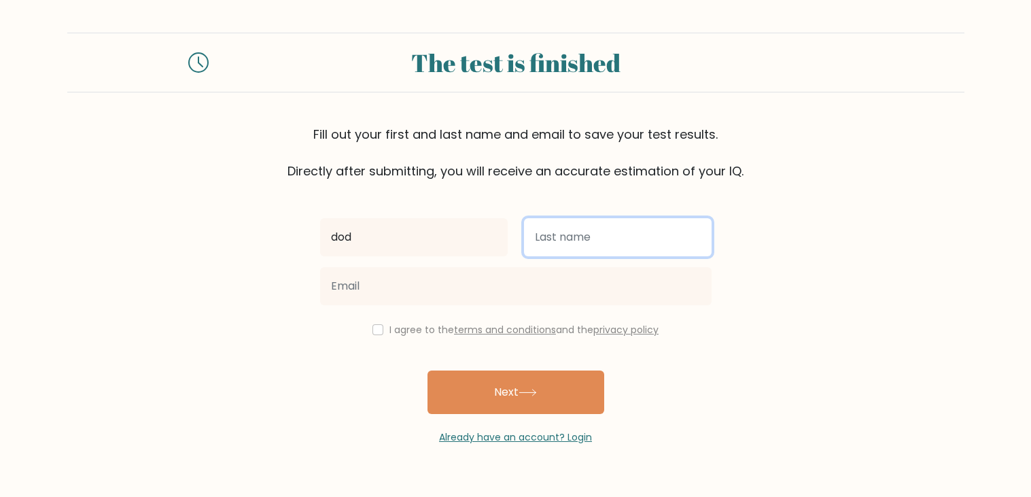
click at [554, 251] on input "text" at bounding box center [617, 237] width 187 height 38
type input "g"
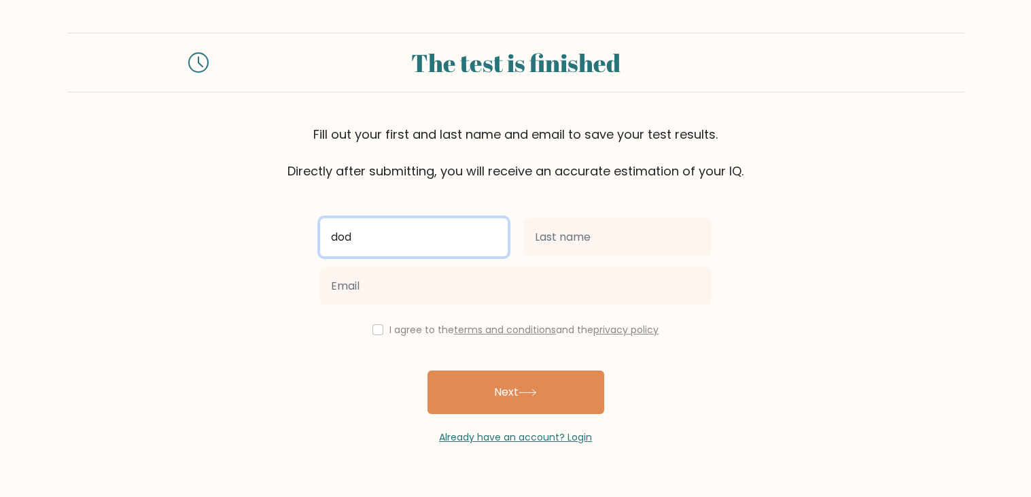
drag, startPoint x: 480, startPoint y: 230, endPoint x: 251, endPoint y: 223, distance: 229.7
click at [251, 223] on form "The test is finished Fill out your first and last name and email to save your t…" at bounding box center [515, 239] width 1031 height 412
type input "luca"
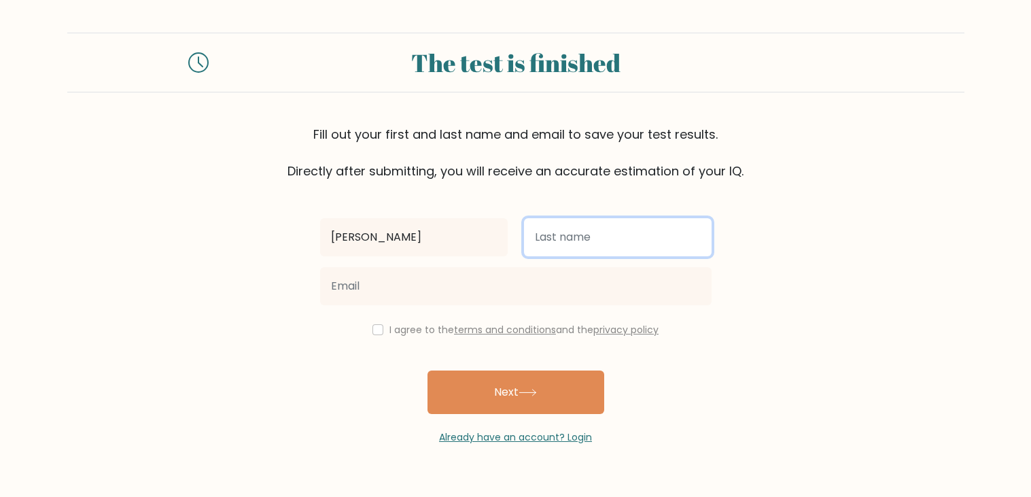
click at [655, 223] on input "text" at bounding box center [617, 237] width 187 height 38
type input "hollingsworth"
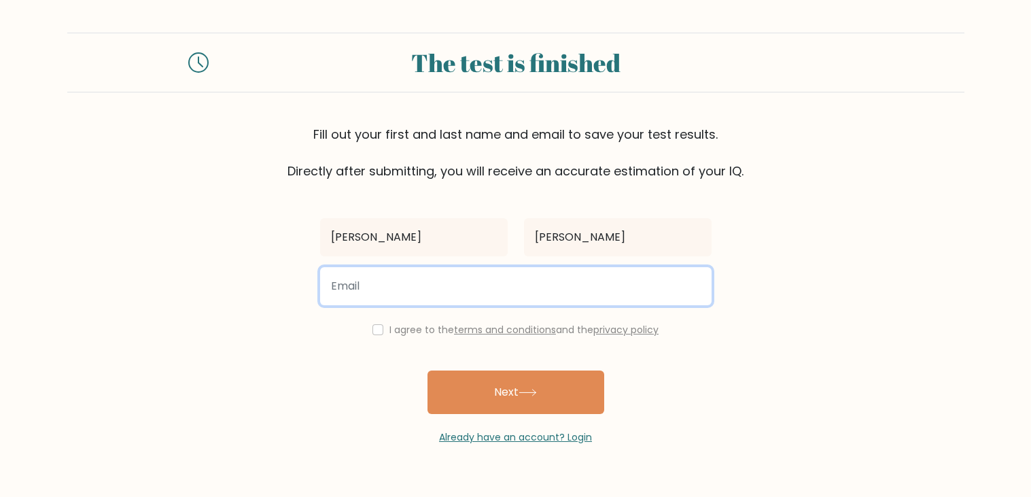
click at [505, 283] on input "email" at bounding box center [515, 286] width 391 height 38
type input "lucah0926@pukekoheint.school.nz"
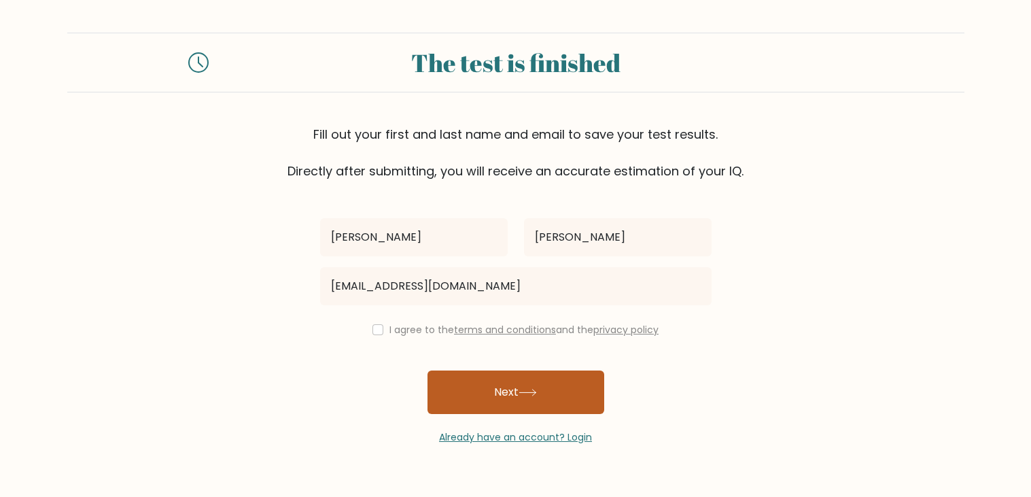
click at [516, 389] on button "Next" at bounding box center [515, 391] width 177 height 43
click at [427, 370] on button "Next" at bounding box center [515, 391] width 177 height 43
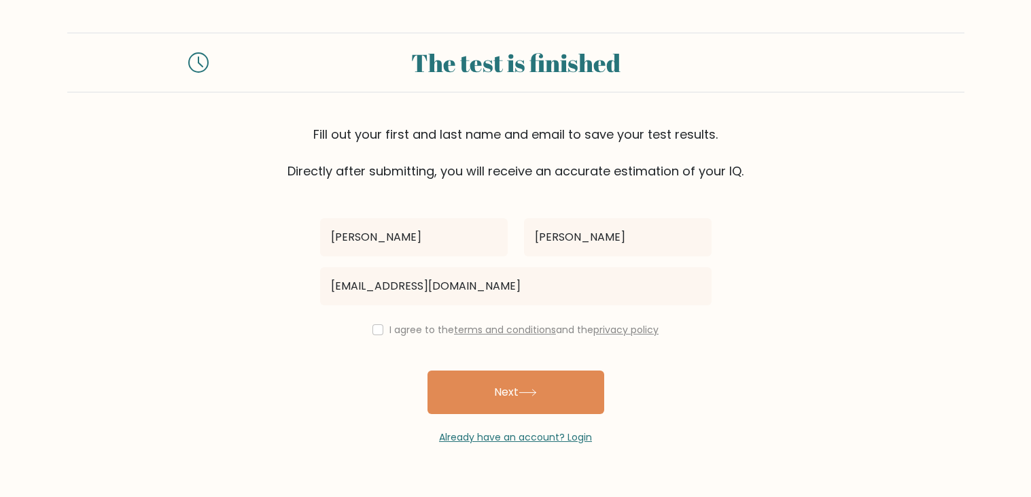
click at [374, 336] on div "I agree to the terms and conditions and the privacy policy" at bounding box center [516, 329] width 408 height 16
click at [372, 325] on input "checkbox" at bounding box center [377, 329] width 11 height 11
checkbox input "true"
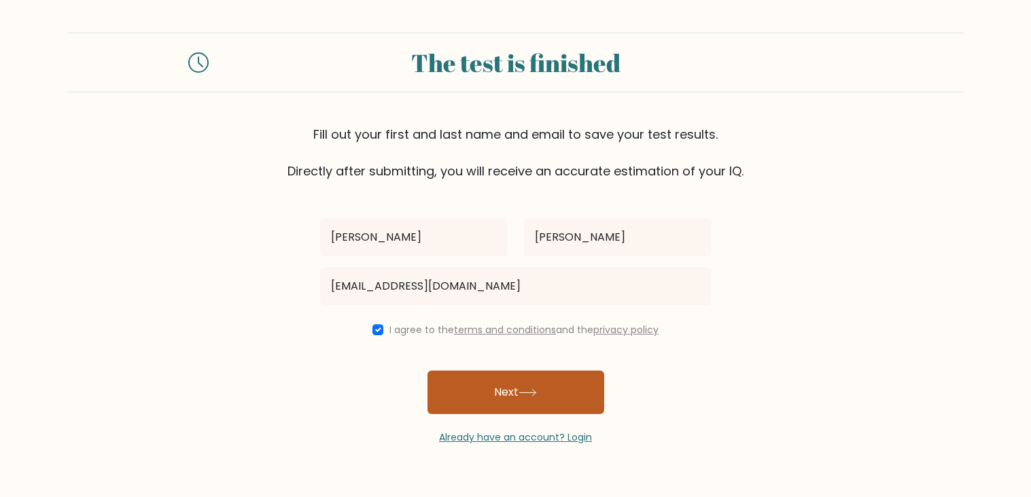
click at [451, 370] on button "Next" at bounding box center [515, 391] width 177 height 43
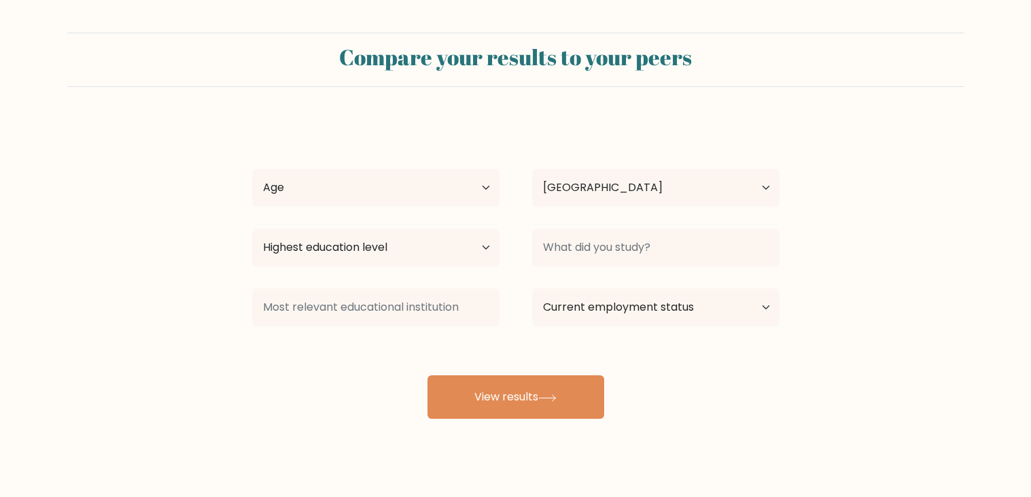
select select "NZ"
click at [412, 185] on select "Age Under [DEMOGRAPHIC_DATA] [DEMOGRAPHIC_DATA] [DEMOGRAPHIC_DATA] [DEMOGRAPHIC…" at bounding box center [375, 187] width 247 height 38
select select "min_18"
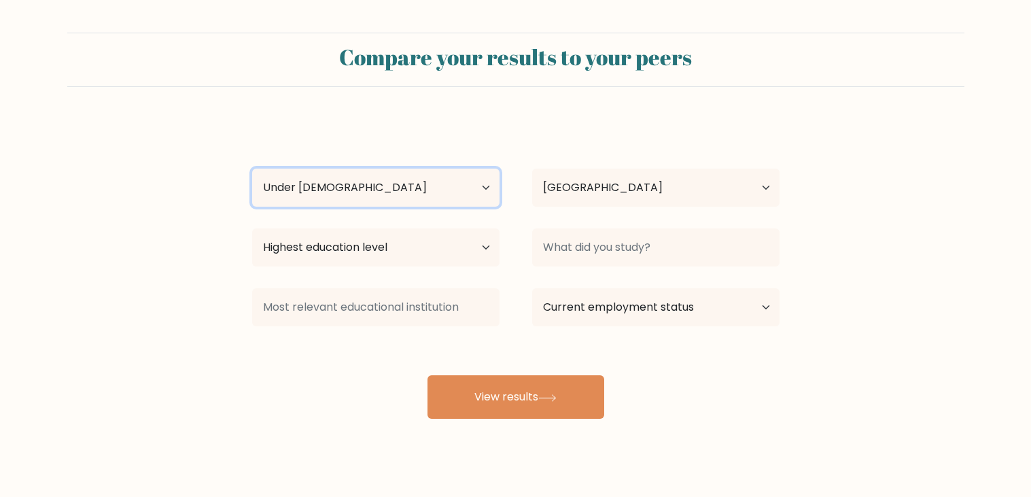
click at [252, 168] on select "Age Under 18 years old 18-24 years old 25-34 years old 35-44 years old 45-54 ye…" at bounding box center [375, 187] width 247 height 38
click at [427, 218] on div "luca hollingsworth Age Under 18 years old 18-24 years old 25-34 years old 35-44…" at bounding box center [515, 269] width 543 height 299
click at [417, 206] on select "Age Under 18 years old 18-24 years old 25-34 years old 35-44 years old 45-54 ye…" at bounding box center [375, 187] width 247 height 38
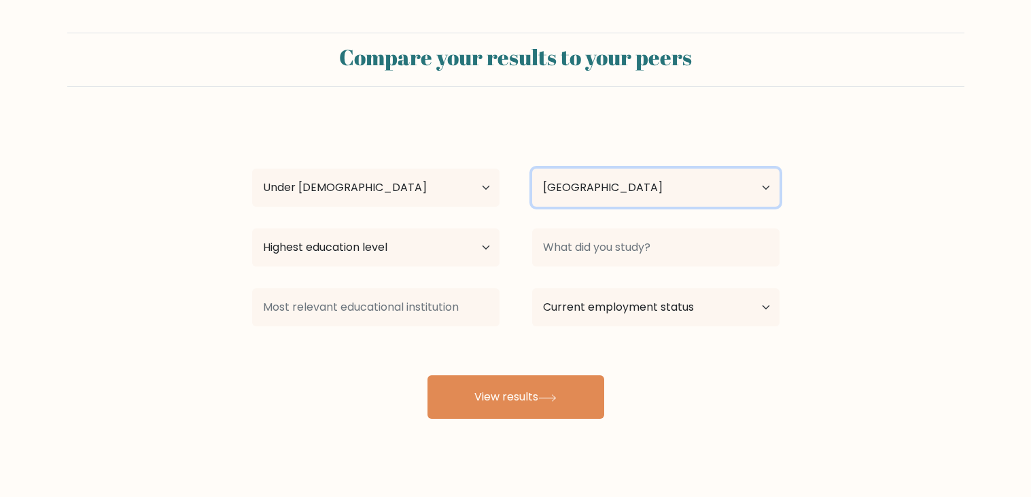
click at [622, 189] on select "Country Afghanistan Albania Algeria American Samoa Andorra Angola Anguilla Anta…" at bounding box center [655, 187] width 247 height 38
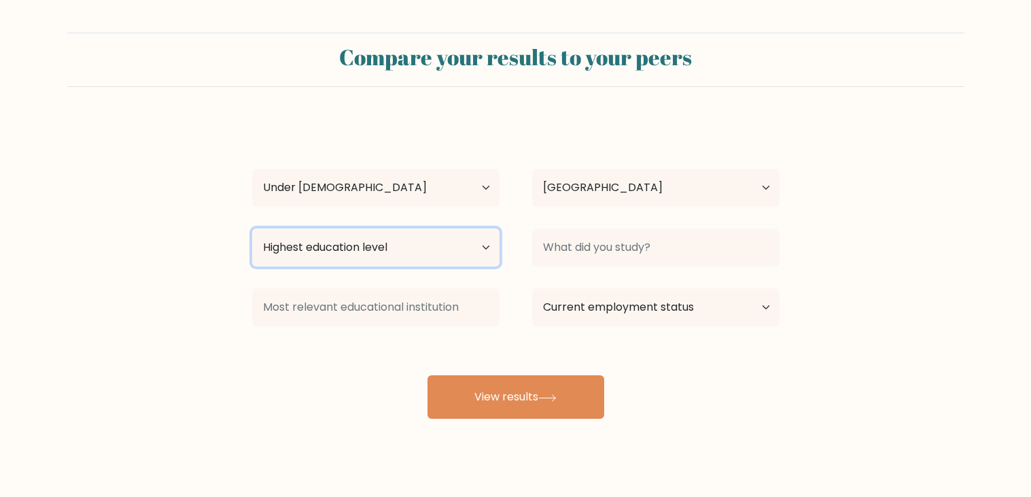
click at [384, 234] on select "Highest education level No schooling Primary Lower Secondary Upper Secondary Oc…" at bounding box center [375, 247] width 247 height 38
select select "lower_secondary"
click at [252, 228] on select "Highest education level No schooling Primary Lower Secondary Upper Secondary Oc…" at bounding box center [375, 247] width 247 height 38
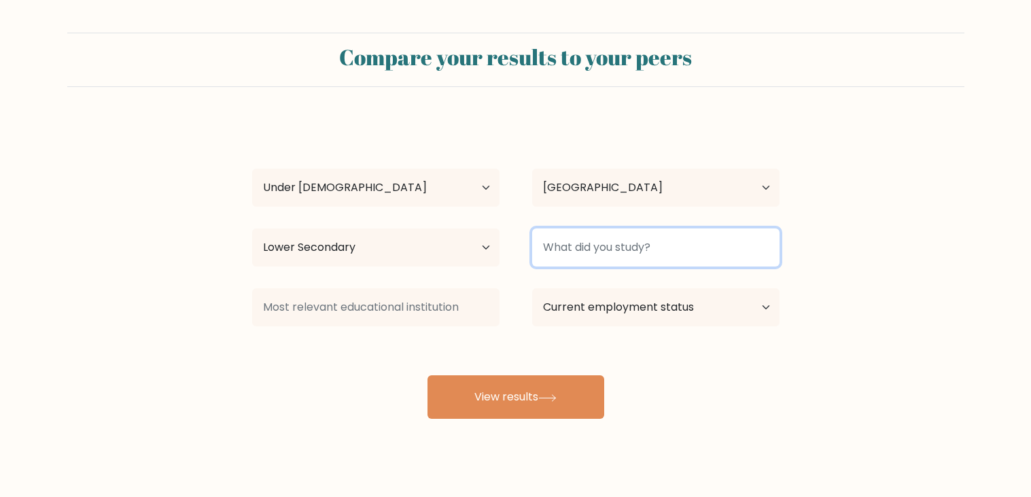
click at [677, 230] on input at bounding box center [655, 247] width 247 height 38
type input "???"
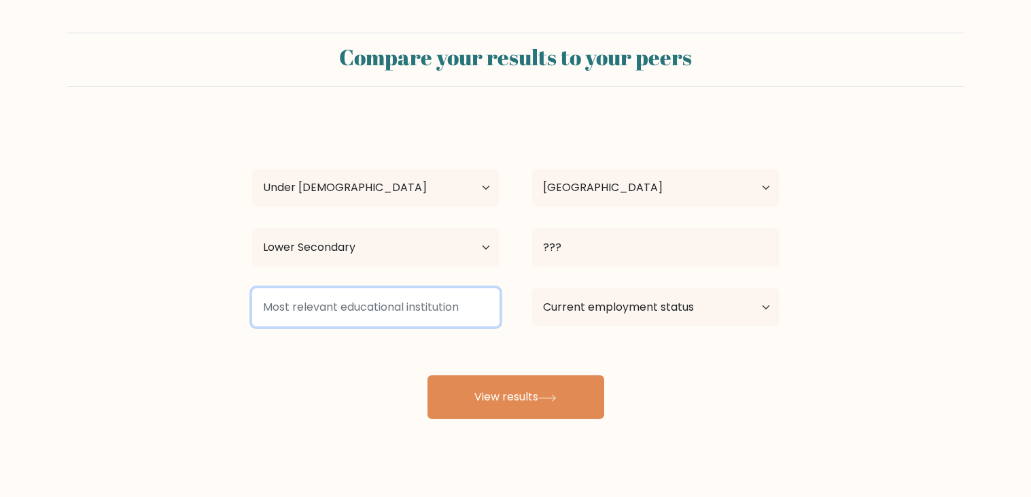
click at [318, 308] on input at bounding box center [375, 307] width 247 height 38
type input "??"
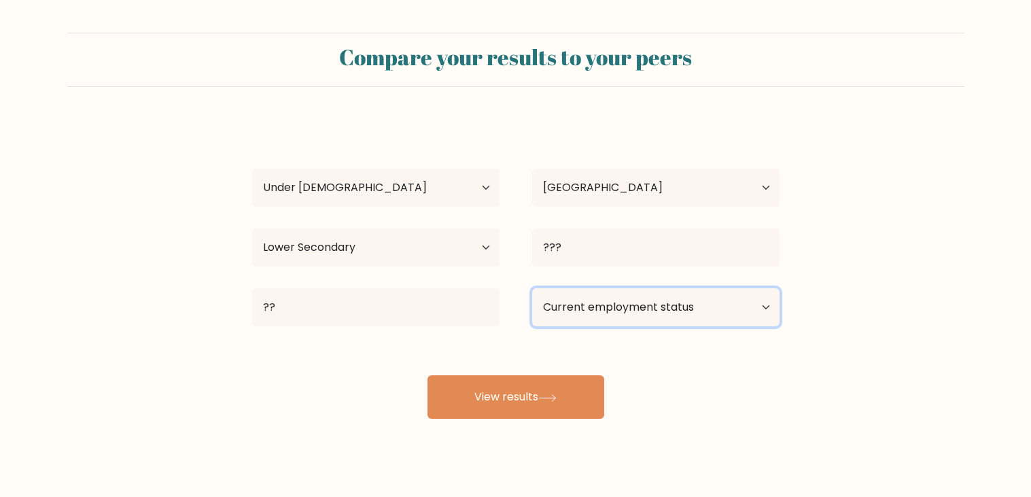
click at [582, 305] on select "Current employment status Employed Student Retired Other / prefer not to answer" at bounding box center [655, 307] width 247 height 38
select select "student"
click at [532, 288] on select "Current employment status Employed Student Retired Other / prefer not to answer" at bounding box center [655, 307] width 247 height 38
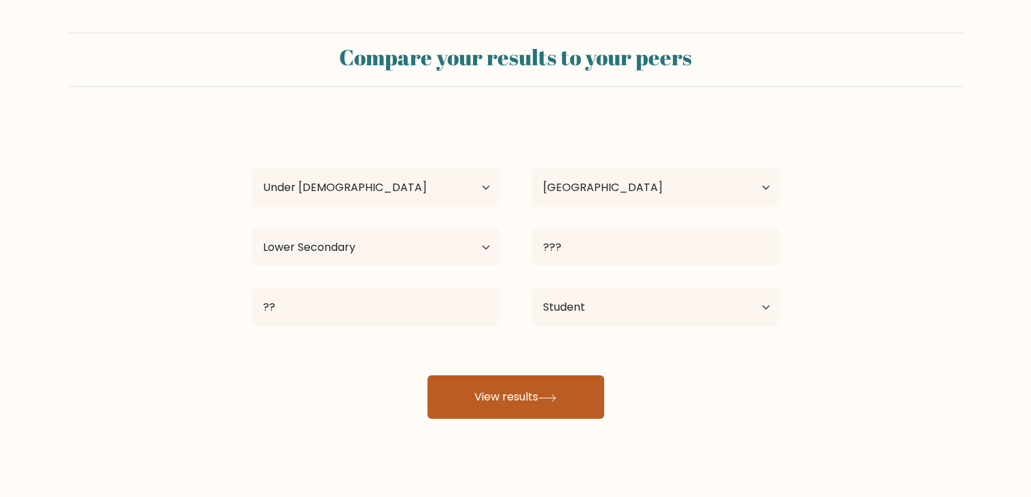
click at [532, 389] on button "View results" at bounding box center [515, 396] width 177 height 43
